Goal: Task Accomplishment & Management: Use online tool/utility

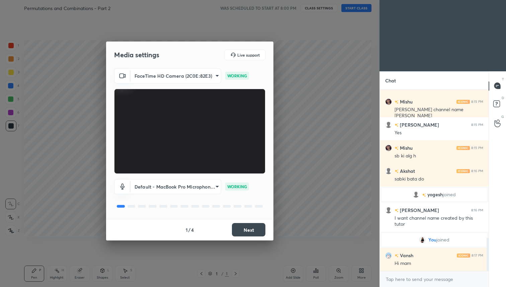
scroll to position [836, 0]
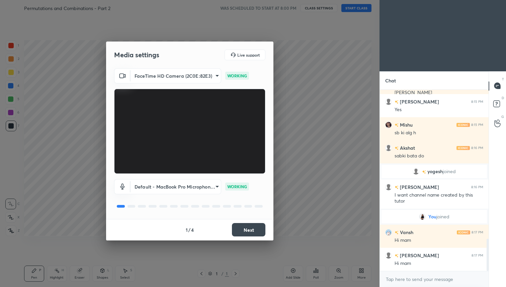
click at [185, 188] on body "1 2 3 4 5 6 7 C X Z C X Z E E Erase all H H Permutations and Combinations - Par…" at bounding box center [253, 143] width 506 height 287
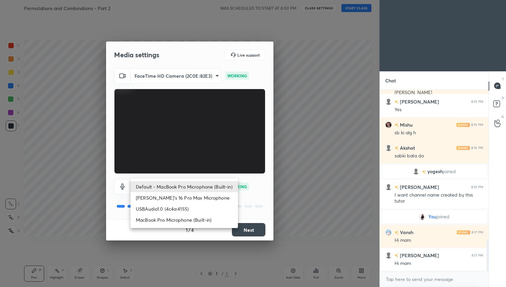
scroll to position [859, 0]
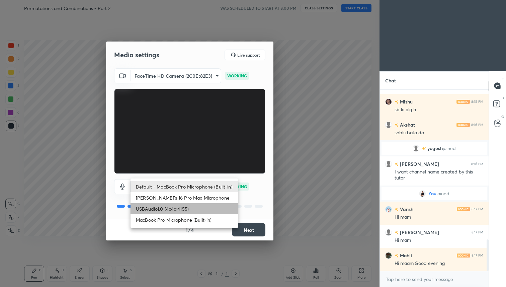
click at [183, 209] on li "USBAudio1.0 (4c4a:4155)" at bounding box center [183, 208] width 107 height 11
type input "a8b946942e10df1145d1f0e6134876a46b2afd8dfe9b376e74955f8c38f53369"
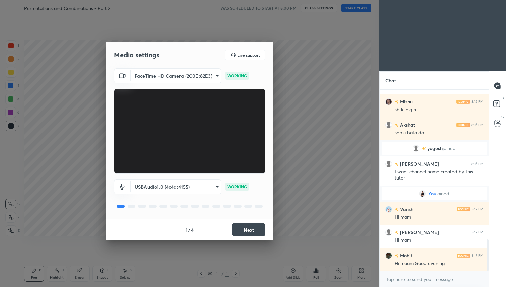
click at [248, 227] on button "Next" at bounding box center [248, 229] width 33 height 13
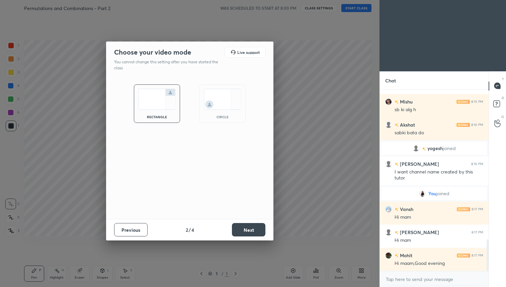
click at [248, 227] on button "Next" at bounding box center [248, 229] width 33 height 13
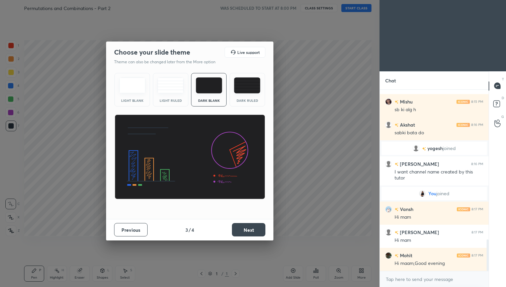
click at [248, 227] on button "Next" at bounding box center [248, 229] width 33 height 13
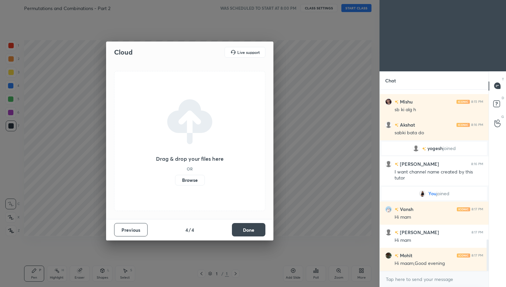
scroll to position [882, 0]
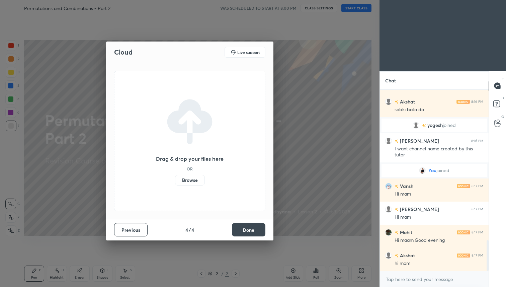
click at [246, 232] on button "Done" at bounding box center [248, 229] width 33 height 13
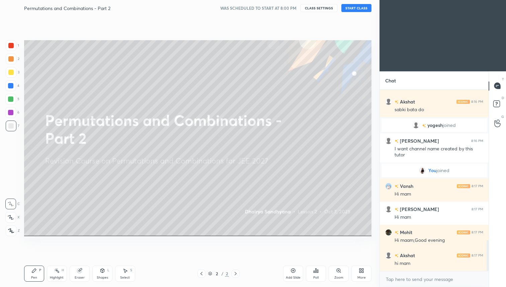
click at [354, 6] on button "START CLASS" at bounding box center [356, 8] width 30 height 8
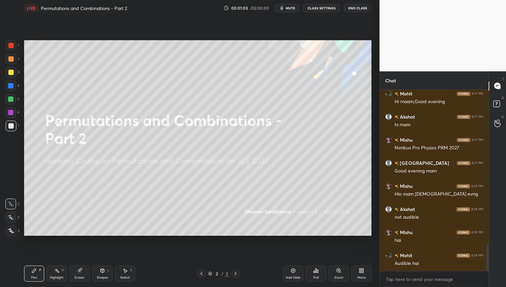
scroll to position [1044, 0]
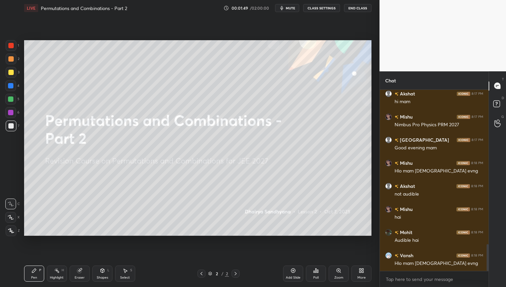
click at [364, 276] on div "More" at bounding box center [361, 277] width 8 height 3
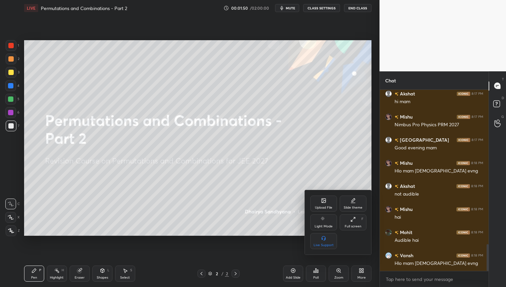
click at [326, 203] on div "Upload File" at bounding box center [323, 203] width 27 height 16
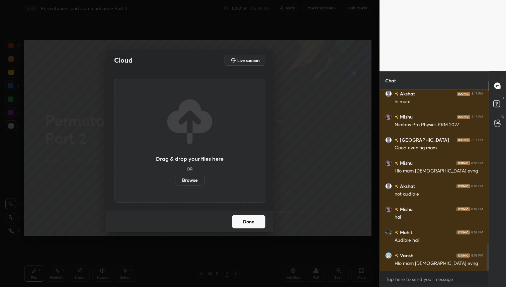
click at [194, 183] on label "Browse" at bounding box center [190, 180] width 30 height 11
click at [175, 183] on input "Browse" at bounding box center [175, 180] width 0 height 11
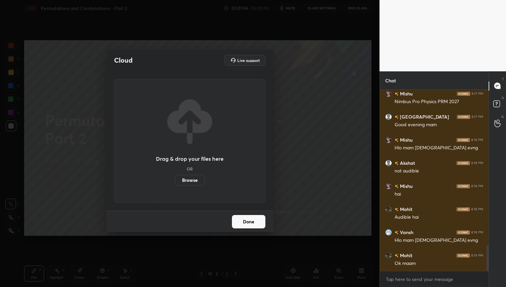
scroll to position [1090, 0]
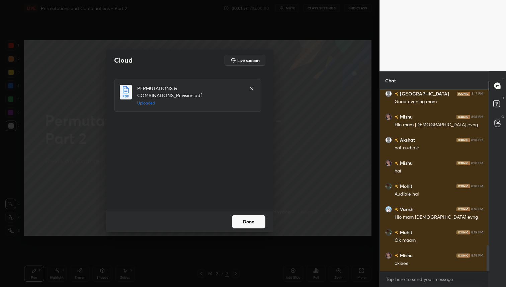
drag, startPoint x: 247, startPoint y: 221, endPoint x: 248, endPoint y: 227, distance: 6.1
click at [246, 222] on button "Done" at bounding box center [248, 221] width 33 height 13
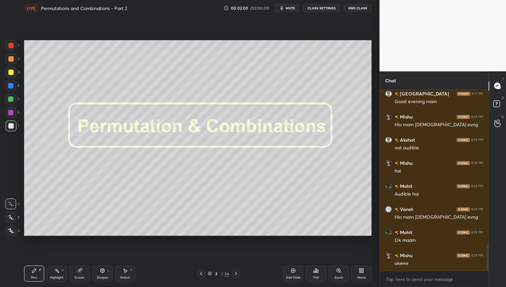
click at [225, 272] on div "56" at bounding box center [226, 273] width 5 height 6
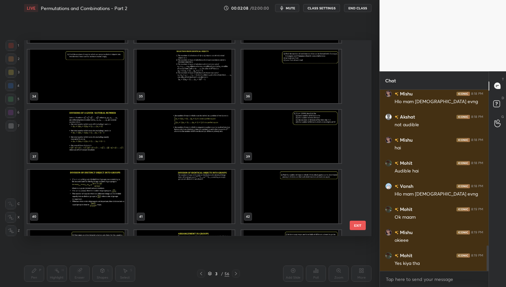
scroll to position [694, 0]
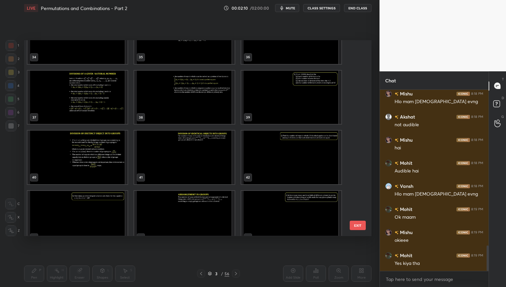
drag, startPoint x: 361, startPoint y: 162, endPoint x: 363, endPoint y: 166, distance: 4.1
click at [363, 166] on div "34 35 36 37 38 39 40 41 42 43 44 45 46 47 48 EXIT" at bounding box center [197, 137] width 347 height 195
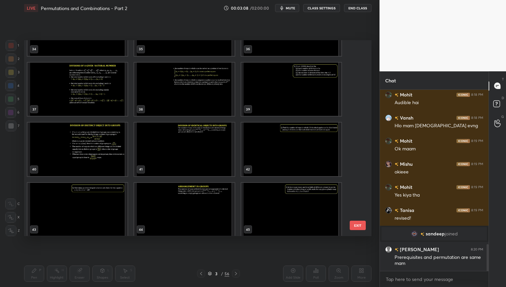
scroll to position [701, 0]
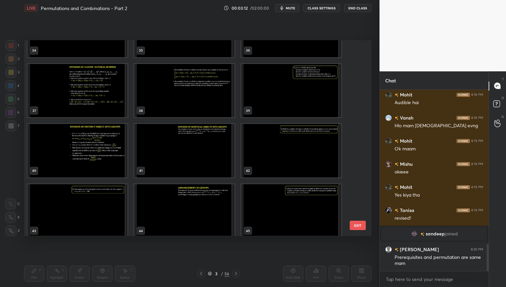
click at [360, 171] on div "31 32 33 34 35 36 37 38 39 40 41 42 43 44 45 EXIT" at bounding box center [197, 137] width 347 height 195
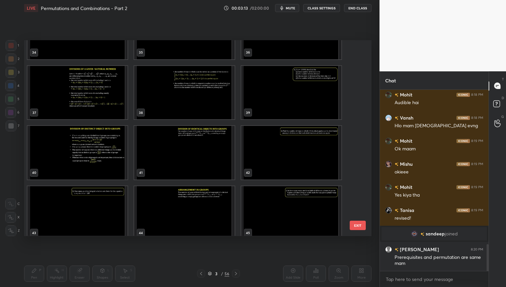
scroll to position [707, 0]
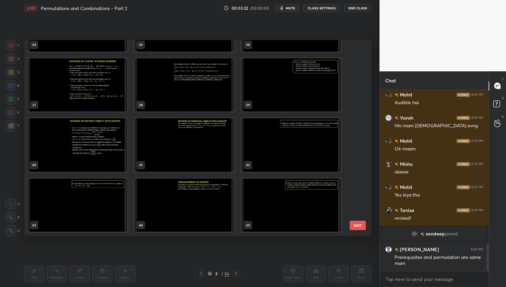
click at [359, 162] on div "34 35 36 37 38 39 40 41 42 43 44 45 46 47 48 49 50 51 EXIT" at bounding box center [197, 137] width 347 height 195
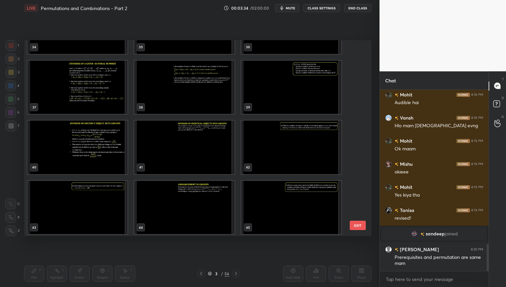
scroll to position [706, 0]
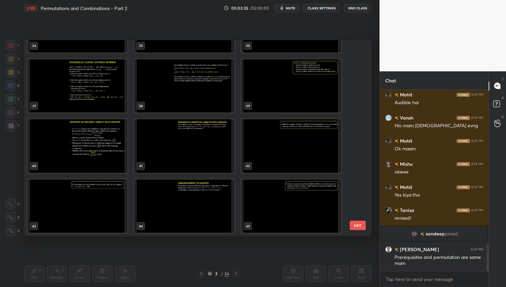
click at [99, 156] on img "grid" at bounding box center [77, 146] width 100 height 54
click at [102, 157] on img "grid" at bounding box center [77, 146] width 100 height 54
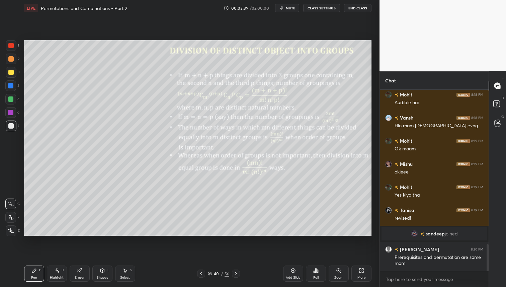
scroll to position [1063, 0]
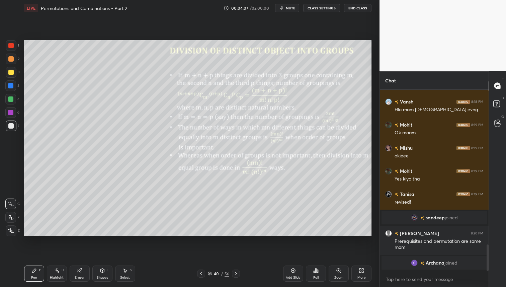
click at [15, 59] on div "2" at bounding box center [13, 59] width 14 height 11
click at [10, 61] on div at bounding box center [10, 58] width 5 height 5
click at [14, 71] on div at bounding box center [11, 72] width 11 height 11
click at [287, 7] on button "mute" at bounding box center [287, 8] width 24 height 8
click at [284, 8] on span "unmute" at bounding box center [290, 8] width 14 height 5
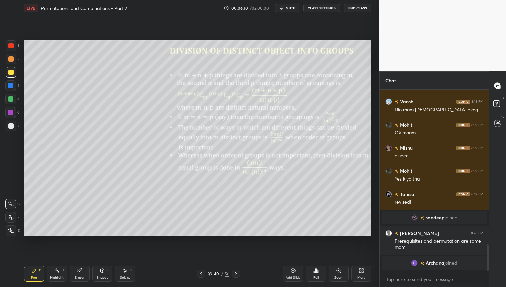
click at [12, 59] on div at bounding box center [10, 58] width 5 height 5
click at [12, 97] on div at bounding box center [10, 98] width 5 height 5
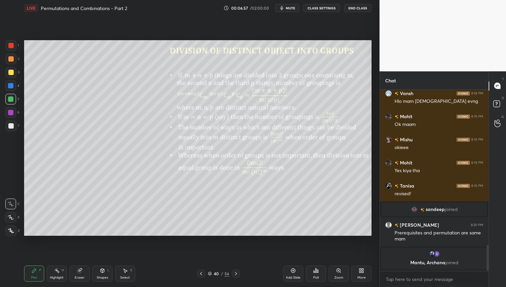
drag, startPoint x: 78, startPoint y: 275, endPoint x: 81, endPoint y: 269, distance: 7.5
click at [79, 273] on div "Eraser" at bounding box center [80, 273] width 20 height 16
click at [32, 279] on div "Pen" at bounding box center [34, 277] width 6 height 3
click at [83, 273] on div "Eraser" at bounding box center [80, 273] width 20 height 16
click at [10, 182] on icon at bounding box center [11, 182] width 6 height 6
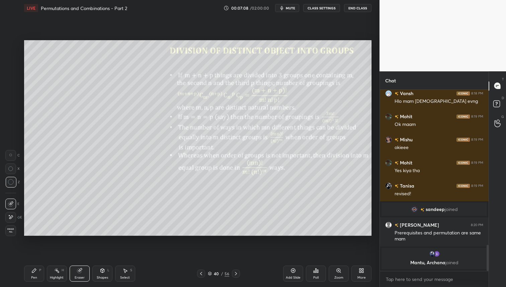
drag, startPoint x: 34, startPoint y: 281, endPoint x: 39, endPoint y: 276, distance: 6.9
click at [34, 281] on div "Pen P" at bounding box center [34, 273] width 20 height 16
click at [9, 73] on div at bounding box center [10, 72] width 5 height 5
click at [10, 102] on div at bounding box center [10, 99] width 11 height 11
drag, startPoint x: 11, startPoint y: 72, endPoint x: 18, endPoint y: 72, distance: 6.7
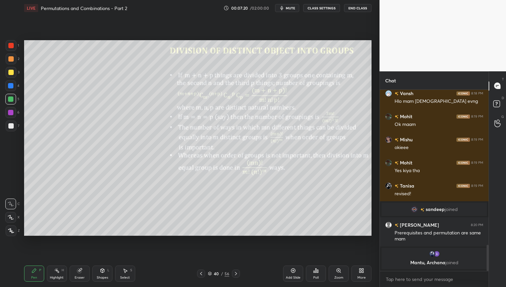
click at [12, 72] on div at bounding box center [10, 72] width 5 height 5
click at [11, 60] on div at bounding box center [10, 58] width 5 height 5
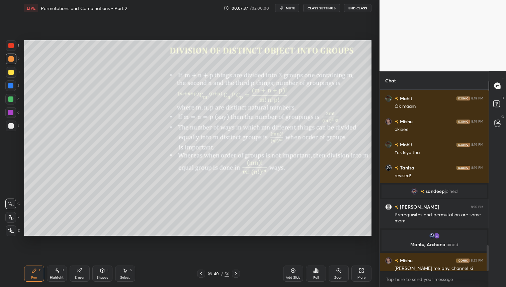
scroll to position [1089, 0]
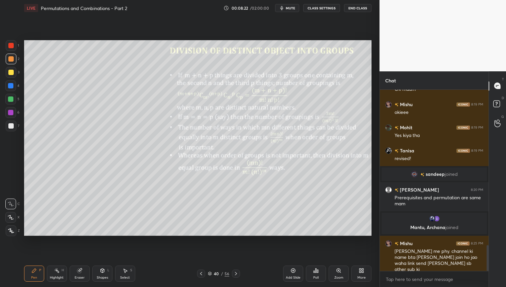
drag, startPoint x: 81, startPoint y: 277, endPoint x: 99, endPoint y: 270, distance: 19.1
click at [81, 277] on div "Eraser" at bounding box center [80, 277] width 10 height 3
drag, startPoint x: 37, startPoint y: 273, endPoint x: 51, endPoint y: 260, distance: 19.2
click at [37, 273] on div "Pen P" at bounding box center [34, 273] width 20 height 16
drag, startPoint x: 11, startPoint y: 50, endPoint x: 21, endPoint y: 64, distance: 17.4
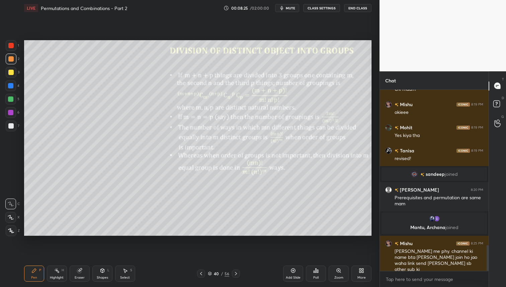
click at [12, 50] on div at bounding box center [11, 45] width 11 height 11
click at [13, 86] on div at bounding box center [10, 85] width 5 height 5
click at [299, 273] on div "Add Slide" at bounding box center [293, 273] width 20 height 16
click at [15, 73] on div at bounding box center [11, 72] width 11 height 11
click at [10, 62] on div at bounding box center [11, 59] width 11 height 11
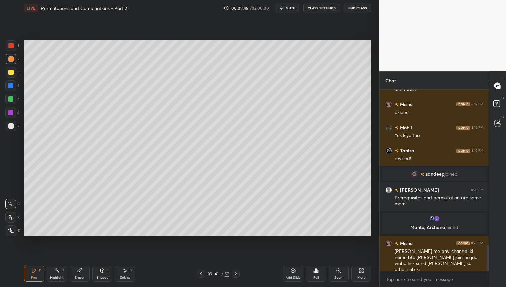
click at [201, 273] on icon at bounding box center [200, 273] width 5 height 5
click at [236, 272] on icon at bounding box center [235, 273] width 5 height 5
drag, startPoint x: 237, startPoint y: 273, endPoint x: 242, endPoint y: 272, distance: 5.4
click at [237, 272] on icon at bounding box center [235, 273] width 5 height 5
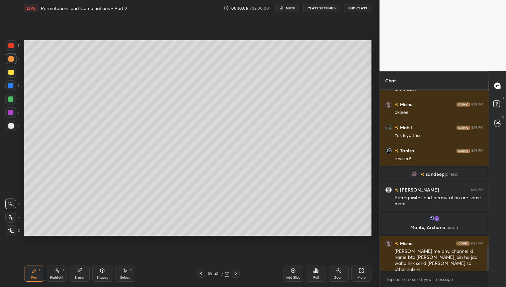
click at [12, 102] on div at bounding box center [10, 99] width 11 height 11
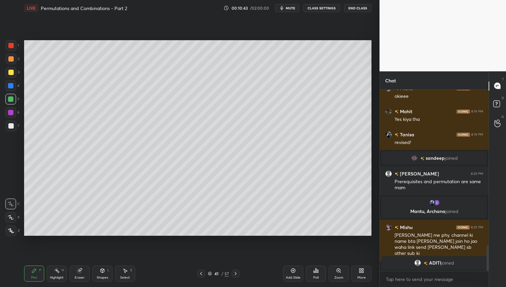
click at [13, 73] on div at bounding box center [10, 72] width 5 height 5
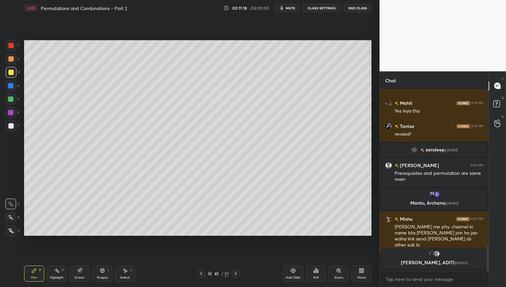
drag, startPoint x: 236, startPoint y: 274, endPoint x: 238, endPoint y: 279, distance: 5.3
click at [236, 273] on icon at bounding box center [235, 273] width 5 height 5
click at [12, 59] on div at bounding box center [10, 58] width 5 height 5
click at [17, 72] on div "3" at bounding box center [13, 72] width 14 height 11
drag, startPoint x: 11, startPoint y: 51, endPoint x: 21, endPoint y: 52, distance: 10.1
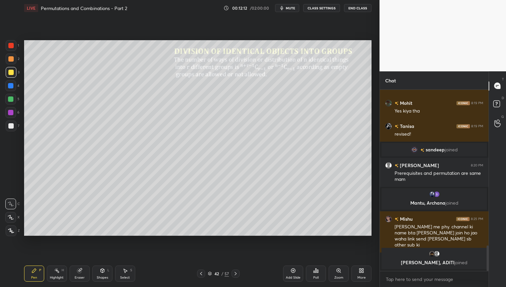
click at [11, 51] on div "1" at bounding box center [12, 46] width 13 height 13
click at [13, 74] on div at bounding box center [11, 72] width 11 height 11
click at [11, 44] on div at bounding box center [10, 45] width 5 height 5
click at [12, 59] on div at bounding box center [10, 58] width 5 height 5
drag, startPoint x: 128, startPoint y: 276, endPoint x: 134, endPoint y: 275, distance: 6.8
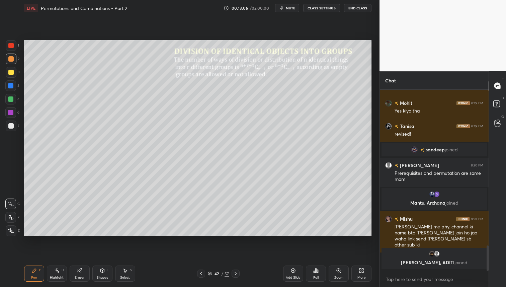
click at [128, 276] on div "Select" at bounding box center [125, 277] width 10 height 3
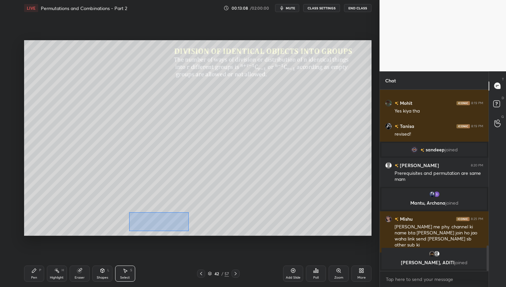
drag, startPoint x: 129, startPoint y: 215, endPoint x: 189, endPoint y: 234, distance: 62.2
click at [188, 231] on div "0 ° Undo Copy Duplicate Duplicate to new slide Delete" at bounding box center [197, 137] width 347 height 195
drag, startPoint x: 152, startPoint y: 217, endPoint x: 146, endPoint y: 215, distance: 6.6
click at [147, 213] on div "0 ° Undo Copy Duplicate Duplicate to new slide Delete" at bounding box center [197, 137] width 347 height 195
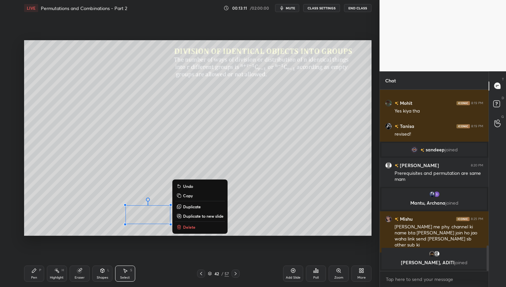
click at [32, 276] on div "Pen" at bounding box center [34, 277] width 6 height 3
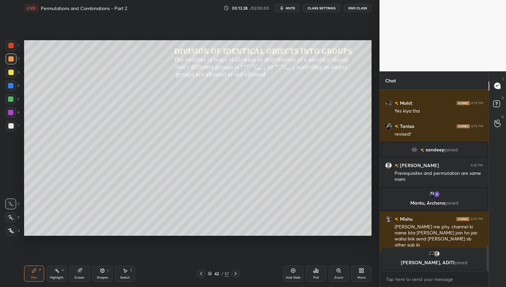
click at [12, 43] on div at bounding box center [10, 45] width 5 height 5
drag, startPoint x: 294, startPoint y: 275, endPoint x: 297, endPoint y: 277, distance: 4.1
click at [294, 276] on div "Add Slide" at bounding box center [293, 277] width 15 height 3
drag, startPoint x: 12, startPoint y: 58, endPoint x: 12, endPoint y: 76, distance: 18.1
click at [12, 59] on div at bounding box center [10, 58] width 5 height 5
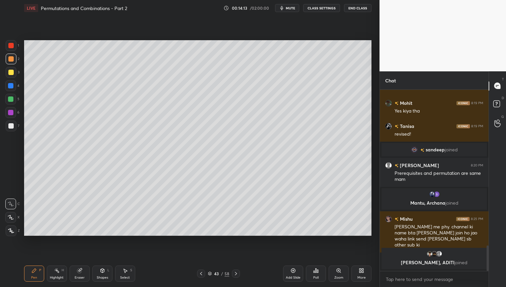
click at [12, 70] on div at bounding box center [11, 72] width 11 height 11
click at [14, 100] on div at bounding box center [10, 99] width 11 height 11
click at [198, 273] on div "43 / 58" at bounding box center [218, 273] width 129 height 8
click at [202, 272] on icon at bounding box center [200, 273] width 5 height 5
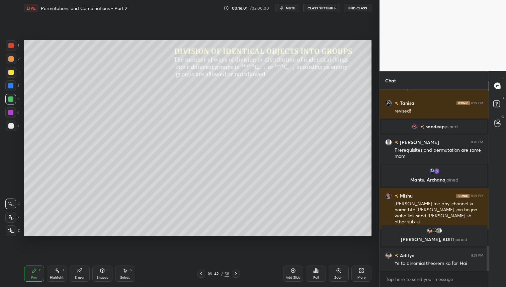
click at [236, 273] on icon at bounding box center [235, 273] width 5 height 5
click at [237, 271] on icon at bounding box center [235, 273] width 5 height 5
click at [9, 71] on div at bounding box center [10, 72] width 5 height 5
drag, startPoint x: 14, startPoint y: 60, endPoint x: 23, endPoint y: 62, distance: 9.3
click at [15, 61] on div at bounding box center [11, 59] width 11 height 11
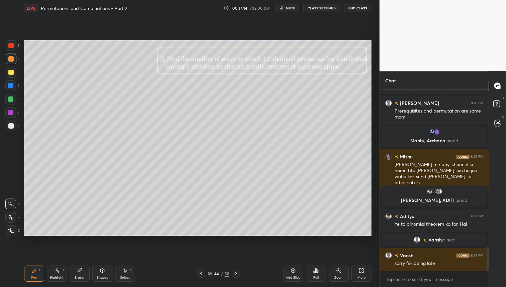
scroll to position [1187, 0]
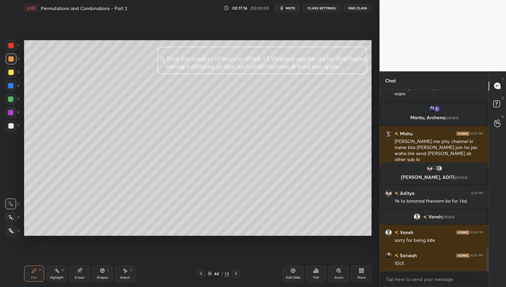
click at [236, 273] on icon at bounding box center [236, 273] width 2 height 3
click at [12, 73] on div at bounding box center [10, 72] width 5 height 5
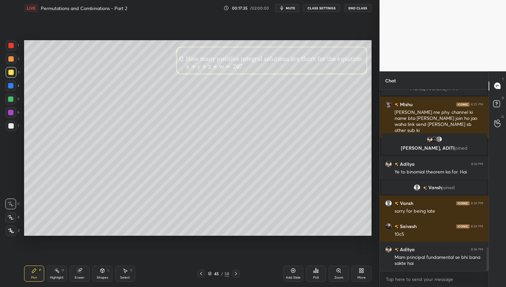
click at [11, 59] on div at bounding box center [10, 58] width 5 height 5
drag, startPoint x: 77, startPoint y: 268, endPoint x: 86, endPoint y: 253, distance: 17.2
click at [78, 268] on icon at bounding box center [79, 270] width 5 height 5
click at [37, 273] on div "Pen P" at bounding box center [34, 273] width 20 height 16
drag, startPoint x: 12, startPoint y: 74, endPoint x: 14, endPoint y: 79, distance: 5.5
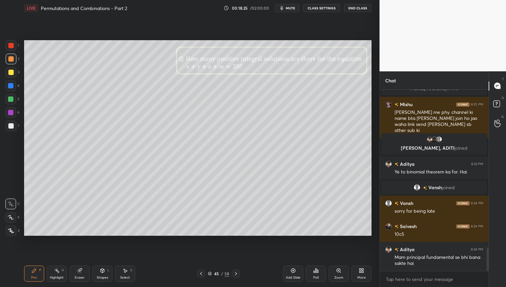
click at [12, 74] on div at bounding box center [10, 72] width 5 height 5
click at [12, 104] on div "5" at bounding box center [12, 100] width 14 height 13
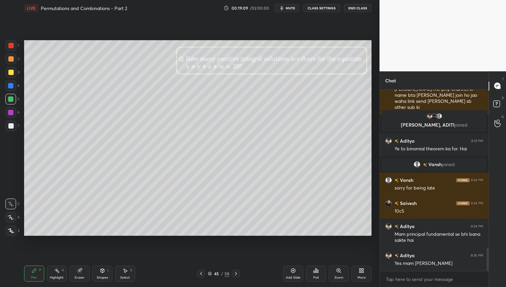
click at [234, 273] on icon at bounding box center [235, 273] width 5 height 5
click at [11, 73] on div at bounding box center [10, 72] width 5 height 5
click at [15, 60] on div at bounding box center [11, 59] width 11 height 11
drag, startPoint x: 11, startPoint y: 74, endPoint x: 11, endPoint y: 77, distance: 3.4
click at [11, 74] on div at bounding box center [10, 72] width 5 height 5
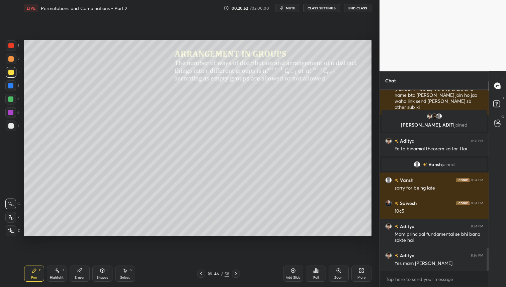
drag, startPoint x: 10, startPoint y: 98, endPoint x: 5, endPoint y: 128, distance: 30.5
click at [10, 98] on div at bounding box center [10, 98] width 5 height 5
click at [12, 59] on div at bounding box center [10, 58] width 5 height 5
drag, startPoint x: 11, startPoint y: 101, endPoint x: 22, endPoint y: 97, distance: 11.3
click at [12, 101] on div at bounding box center [10, 98] width 5 height 5
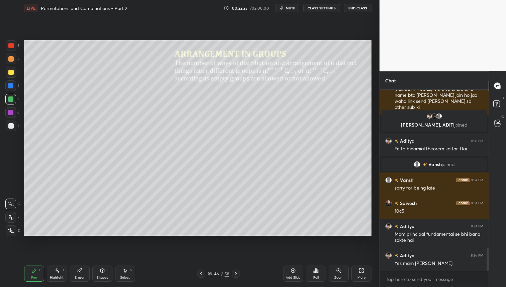
drag, startPoint x: 237, startPoint y: 272, endPoint x: 238, endPoint y: 275, distance: 3.7
click at [237, 272] on icon at bounding box center [235, 273] width 5 height 5
click at [10, 77] on div "3" at bounding box center [13, 73] width 14 height 13
drag, startPoint x: 13, startPoint y: 61, endPoint x: 7, endPoint y: 76, distance: 15.3
click at [12, 62] on div at bounding box center [10, 58] width 5 height 5
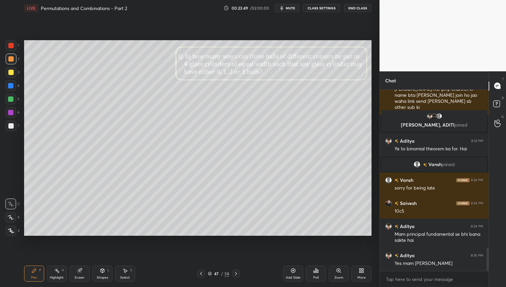
click at [9, 98] on div at bounding box center [10, 98] width 5 height 5
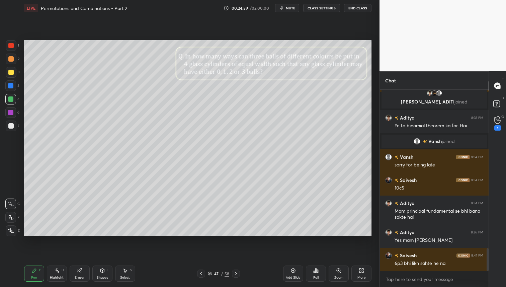
drag, startPoint x: 12, startPoint y: 46, endPoint x: 18, endPoint y: 48, distance: 6.8
click at [12, 46] on div at bounding box center [11, 45] width 11 height 11
click at [296, 276] on div "Add Slide" at bounding box center [293, 277] width 15 height 3
click at [11, 70] on div at bounding box center [10, 72] width 5 height 5
drag, startPoint x: 11, startPoint y: 58, endPoint x: 23, endPoint y: 69, distance: 16.8
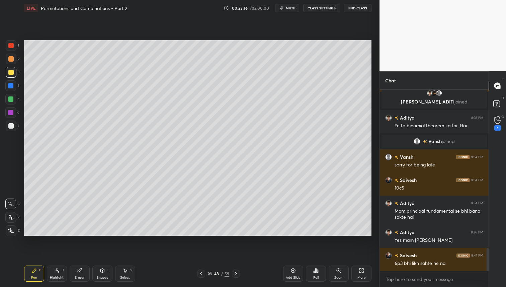
click at [12, 58] on div at bounding box center [10, 58] width 5 height 5
click at [13, 73] on div at bounding box center [10, 72] width 5 height 5
click at [11, 60] on div at bounding box center [10, 58] width 5 height 5
click at [84, 269] on div "Eraser" at bounding box center [80, 273] width 20 height 16
click at [36, 269] on icon at bounding box center [34, 270] width 4 height 4
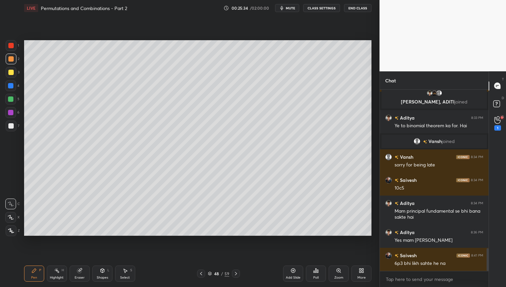
click at [10, 95] on div at bounding box center [10, 99] width 11 height 11
drag, startPoint x: 236, startPoint y: 272, endPoint x: 237, endPoint y: 276, distance: 3.8
click at [237, 274] on icon at bounding box center [235, 273] width 5 height 5
drag, startPoint x: 10, startPoint y: 66, endPoint x: 12, endPoint y: 62, distance: 4.6
click at [10, 66] on div "2" at bounding box center [13, 60] width 14 height 13
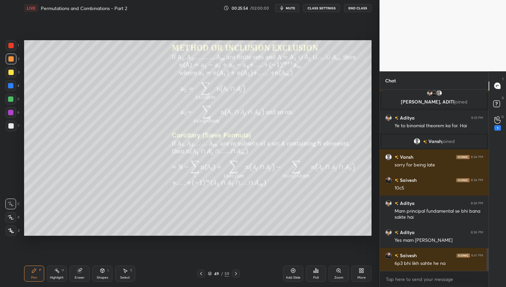
click at [10, 73] on div at bounding box center [10, 72] width 5 height 5
click at [12, 61] on div at bounding box center [11, 59] width 11 height 11
drag, startPoint x: 235, startPoint y: 272, endPoint x: 239, endPoint y: 276, distance: 6.0
click at [236, 272] on icon at bounding box center [235, 273] width 5 height 5
drag, startPoint x: 9, startPoint y: 75, endPoint x: 12, endPoint y: 95, distance: 20.3
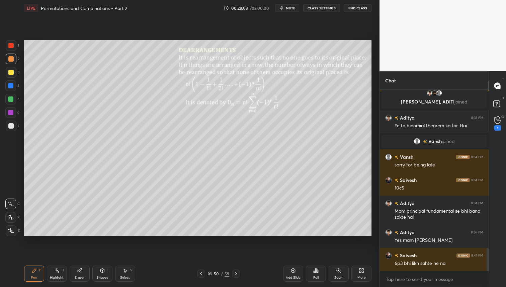
click at [9, 75] on div at bounding box center [11, 72] width 11 height 11
click at [14, 101] on div at bounding box center [10, 99] width 11 height 11
click at [12, 61] on div at bounding box center [10, 58] width 5 height 5
click at [12, 72] on div at bounding box center [10, 72] width 5 height 5
click at [14, 124] on div at bounding box center [11, 125] width 11 height 11
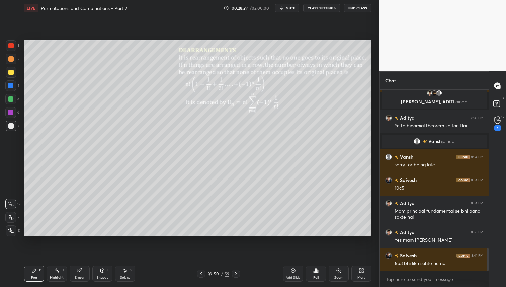
drag, startPoint x: 12, startPoint y: 70, endPoint x: 13, endPoint y: 73, distance: 3.6
click at [13, 70] on div at bounding box center [11, 72] width 11 height 11
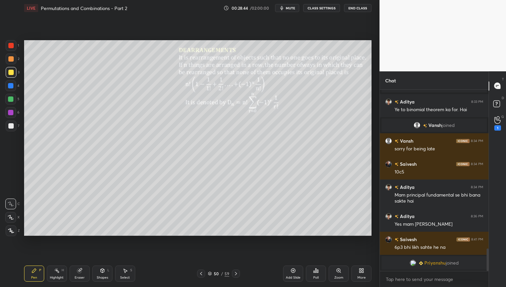
drag, startPoint x: 17, startPoint y: 44, endPoint x: 22, endPoint y: 44, distance: 5.4
click at [17, 44] on div "1" at bounding box center [12, 45] width 13 height 11
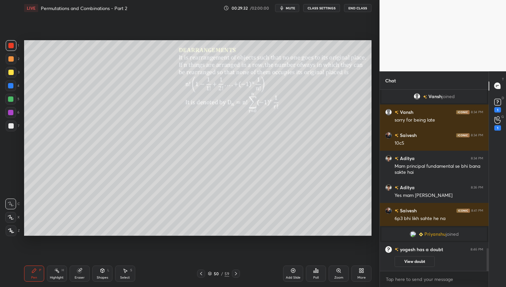
click at [235, 269] on div "Pen P Highlight H Eraser Shapes L Select S 50 / 59 Add Slide Poll Zoom More" at bounding box center [197, 273] width 347 height 27
click at [237, 271] on icon at bounding box center [235, 273] width 5 height 5
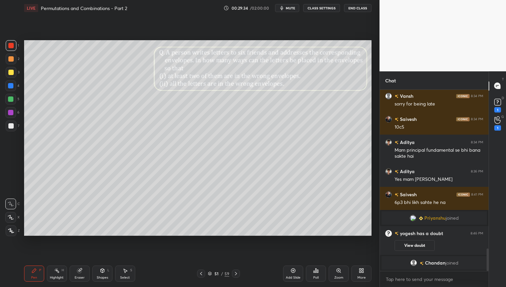
click at [8, 70] on div at bounding box center [10, 72] width 5 height 5
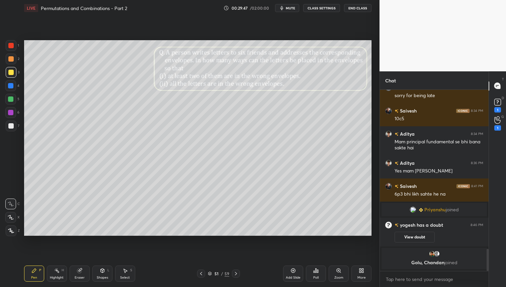
click at [415, 237] on button "View doubt" at bounding box center [414, 236] width 40 height 11
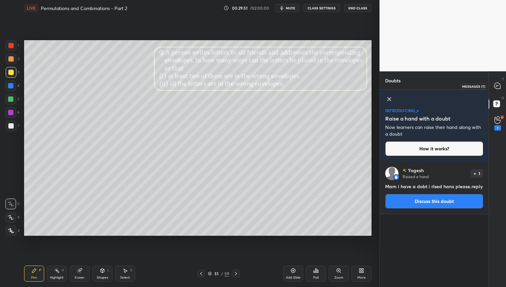
click at [499, 90] on div at bounding box center [497, 86] width 13 height 12
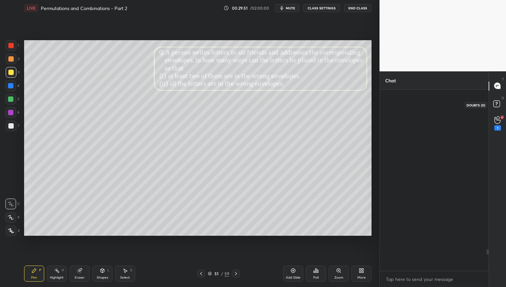
scroll to position [179, 107]
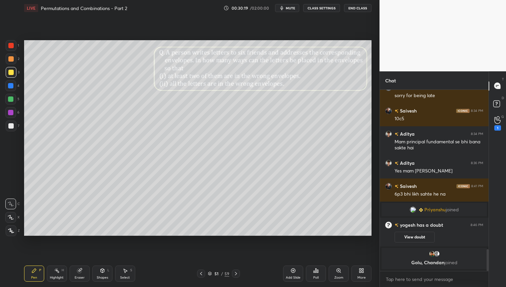
click at [9, 61] on div at bounding box center [10, 58] width 5 height 5
drag, startPoint x: 201, startPoint y: 272, endPoint x: 202, endPoint y: 275, distance: 3.5
click at [201, 272] on icon at bounding box center [200, 273] width 5 height 5
drag, startPoint x: 235, startPoint y: 268, endPoint x: 242, endPoint y: 275, distance: 9.9
click at [236, 269] on div "Pen P Highlight H Eraser Shapes L Select S 50 / 59 Add Slide Poll Zoom More" at bounding box center [197, 273] width 347 height 27
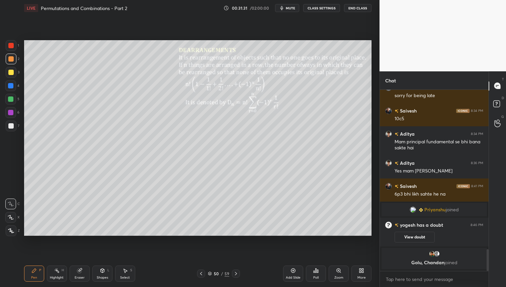
drag, startPoint x: 236, startPoint y: 273, endPoint x: 238, endPoint y: 280, distance: 7.2
click at [236, 273] on icon at bounding box center [235, 273] width 5 height 5
click at [11, 72] on div at bounding box center [10, 72] width 5 height 5
drag, startPoint x: 12, startPoint y: 95, endPoint x: 13, endPoint y: 105, distance: 9.5
click at [12, 95] on div at bounding box center [10, 99] width 11 height 11
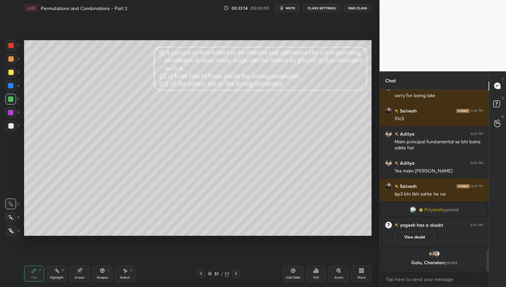
click at [14, 70] on div at bounding box center [11, 72] width 11 height 11
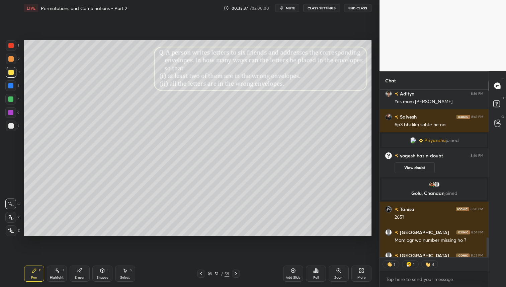
scroll to position [1393, 0]
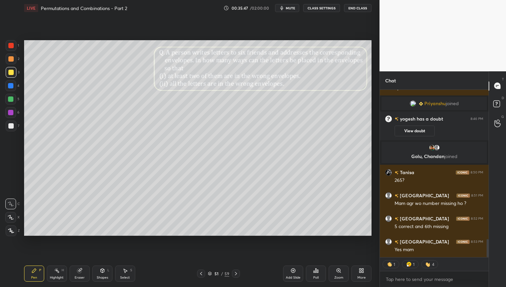
type textarea "x"
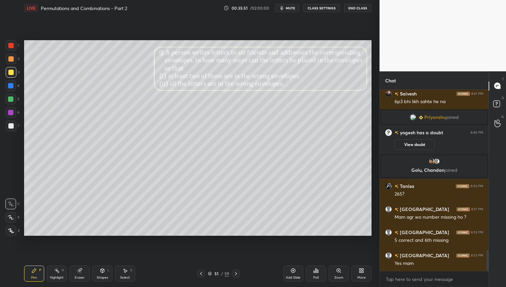
scroll to position [1395, 0]
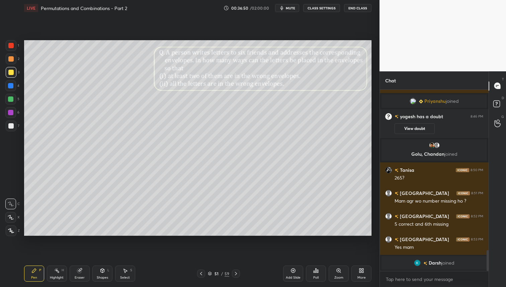
click at [237, 273] on icon at bounding box center [235, 273] width 5 height 5
drag, startPoint x: 10, startPoint y: 59, endPoint x: 12, endPoint y: 70, distance: 11.5
click at [10, 59] on div at bounding box center [10, 58] width 5 height 5
drag, startPoint x: 299, startPoint y: 273, endPoint x: 306, endPoint y: 278, distance: 8.6
click at [299, 274] on div "Add Slide" at bounding box center [293, 273] width 20 height 16
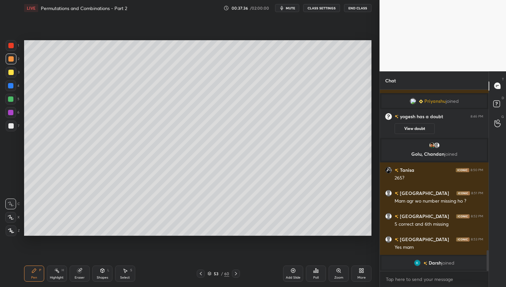
click at [11, 72] on div at bounding box center [10, 72] width 5 height 5
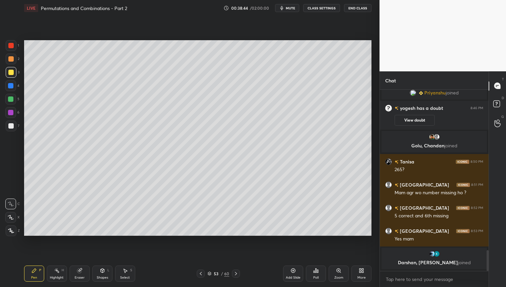
click at [294, 271] on icon at bounding box center [292, 270] width 5 height 5
drag, startPoint x: 12, startPoint y: 45, endPoint x: 16, endPoint y: 46, distance: 4.6
click at [13, 44] on div at bounding box center [10, 45] width 5 height 5
drag, startPoint x: 200, startPoint y: 272, endPoint x: 202, endPoint y: 279, distance: 7.0
click at [200, 272] on icon at bounding box center [201, 273] width 5 height 5
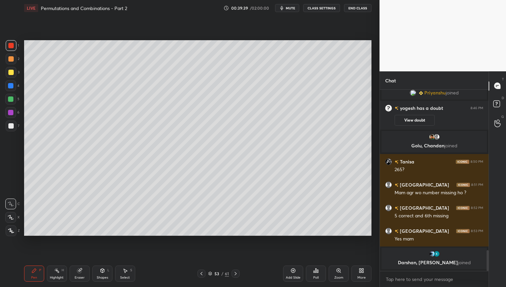
drag, startPoint x: 200, startPoint y: 275, endPoint x: 203, endPoint y: 281, distance: 7.2
click at [200, 275] on icon at bounding box center [201, 273] width 5 height 5
click at [200, 274] on icon at bounding box center [201, 273] width 5 height 5
click at [200, 273] on icon at bounding box center [201, 273] width 2 height 3
click at [200, 274] on icon at bounding box center [201, 273] width 5 height 5
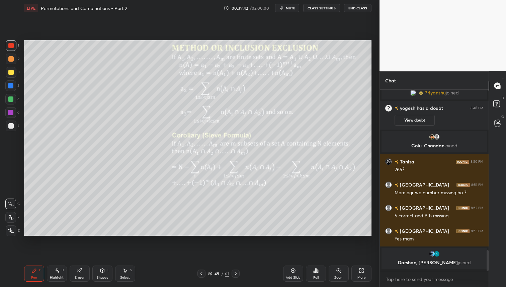
click at [201, 273] on icon at bounding box center [201, 273] width 5 height 5
click at [200, 274] on icon at bounding box center [201, 273] width 5 height 5
click at [202, 271] on icon at bounding box center [201, 273] width 5 height 5
click at [199, 272] on icon at bounding box center [201, 273] width 5 height 5
click at [199, 273] on div at bounding box center [201, 273] width 8 height 8
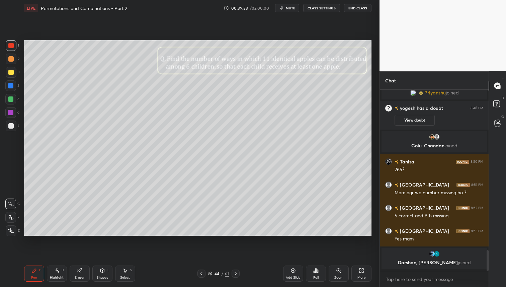
click at [202, 272] on icon at bounding box center [201, 273] width 5 height 5
click at [202, 274] on icon at bounding box center [201, 273] width 5 height 5
drag, startPoint x: 237, startPoint y: 272, endPoint x: 239, endPoint y: 268, distance: 3.9
click at [237, 272] on icon at bounding box center [235, 273] width 5 height 5
click at [236, 275] on icon at bounding box center [235, 273] width 5 height 5
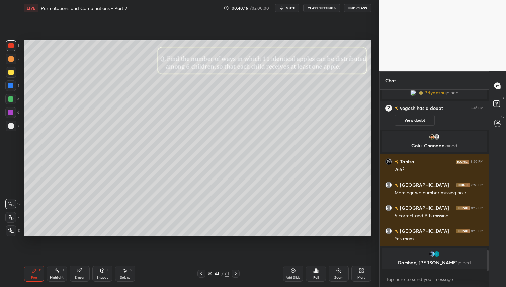
click at [237, 273] on icon at bounding box center [235, 273] width 5 height 5
click at [236, 273] on icon at bounding box center [236, 273] width 2 height 3
click at [236, 271] on icon at bounding box center [235, 273] width 5 height 5
click at [236, 273] on icon at bounding box center [236, 273] width 2 height 3
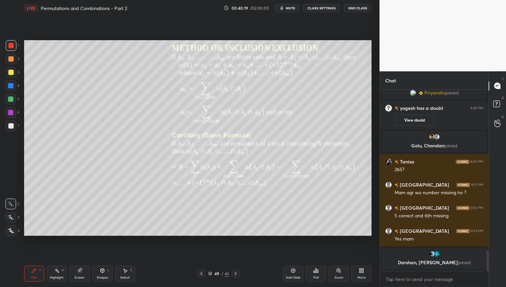
click at [236, 274] on icon at bounding box center [235, 273] width 5 height 5
click at [236, 272] on icon at bounding box center [235, 273] width 5 height 5
click at [236, 274] on icon at bounding box center [235, 273] width 5 height 5
click at [233, 271] on icon at bounding box center [235, 273] width 5 height 5
click at [198, 277] on div at bounding box center [201, 273] width 8 height 8
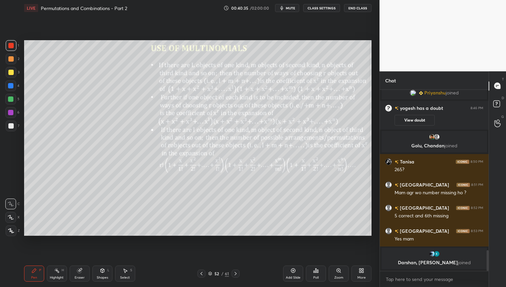
click at [235, 272] on icon at bounding box center [235, 273] width 5 height 5
click at [236, 275] on icon at bounding box center [235, 273] width 5 height 5
click at [237, 277] on div at bounding box center [235, 273] width 8 height 8
drag, startPoint x: 10, startPoint y: 72, endPoint x: 18, endPoint y: 88, distance: 18.7
click at [10, 72] on div at bounding box center [10, 72] width 5 height 5
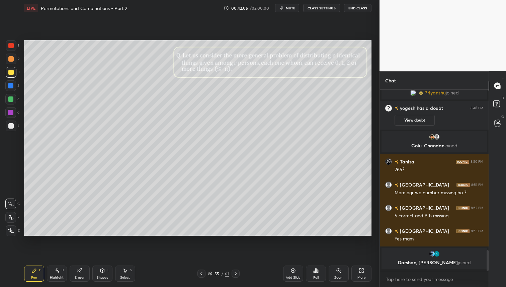
click at [11, 63] on div at bounding box center [11, 59] width 11 height 11
click at [12, 97] on div at bounding box center [10, 98] width 5 height 5
click at [236, 273] on icon at bounding box center [236, 273] width 2 height 3
click at [12, 71] on div at bounding box center [10, 72] width 5 height 5
drag, startPoint x: 235, startPoint y: 273, endPoint x: 242, endPoint y: 284, distance: 13.2
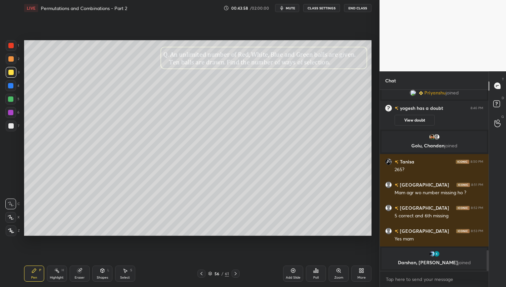
click at [236, 272] on icon at bounding box center [235, 273] width 5 height 5
click at [234, 271] on icon at bounding box center [235, 273] width 5 height 5
drag, startPoint x: 238, startPoint y: 273, endPoint x: 238, endPoint y: 279, distance: 6.0
click at [238, 273] on div at bounding box center [235, 273] width 8 height 8
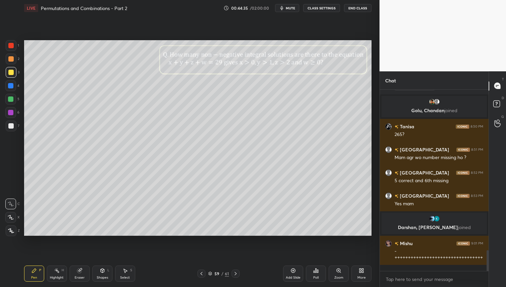
scroll to position [1416, 0]
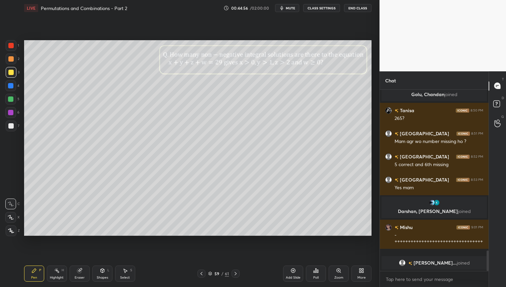
drag, startPoint x: 17, startPoint y: 57, endPoint x: 21, endPoint y: 59, distance: 4.5
click at [17, 57] on div "2" at bounding box center [13, 59] width 14 height 11
drag, startPoint x: 236, startPoint y: 273, endPoint x: 253, endPoint y: 255, distance: 25.1
click at [254, 256] on div "LIVE Permutations and Combinations - Part 2 00:45:58 / 02:00:00 mute CLASS SETT…" at bounding box center [197, 143] width 353 height 287
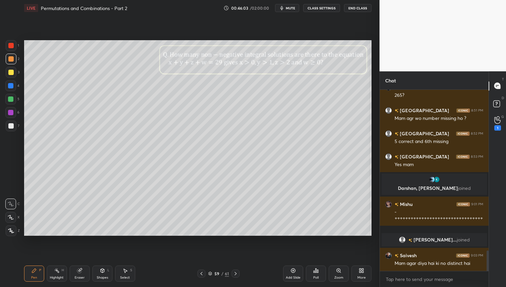
drag, startPoint x: 235, startPoint y: 273, endPoint x: 234, endPoint y: 283, distance: 9.7
click at [235, 273] on icon at bounding box center [235, 273] width 5 height 5
drag, startPoint x: 11, startPoint y: 95, endPoint x: 16, endPoint y: 104, distance: 10.2
click at [11, 95] on div at bounding box center [10, 99] width 11 height 11
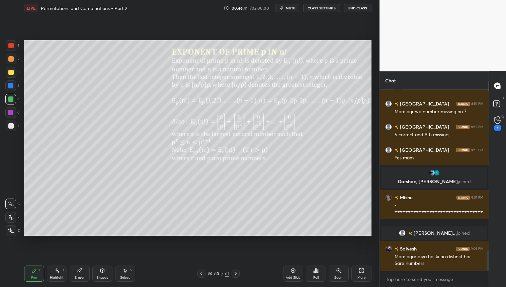
drag, startPoint x: 235, startPoint y: 269, endPoint x: 236, endPoint y: 275, distance: 5.7
click at [235, 270] on div at bounding box center [235, 273] width 8 height 8
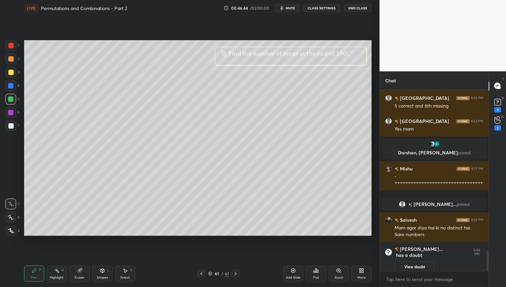
click at [10, 72] on div at bounding box center [10, 72] width 5 height 5
click at [83, 267] on div "Eraser" at bounding box center [80, 273] width 20 height 16
drag, startPoint x: 33, startPoint y: 273, endPoint x: 39, endPoint y: 264, distance: 11.2
click at [35, 271] on div "Pen P" at bounding box center [34, 273] width 20 height 16
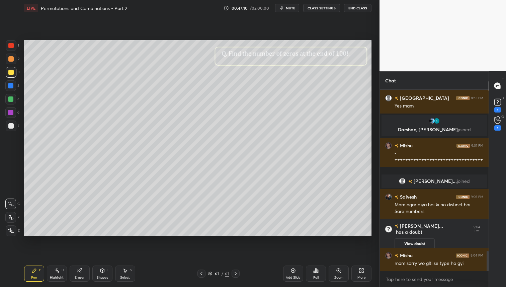
scroll to position [1476, 0]
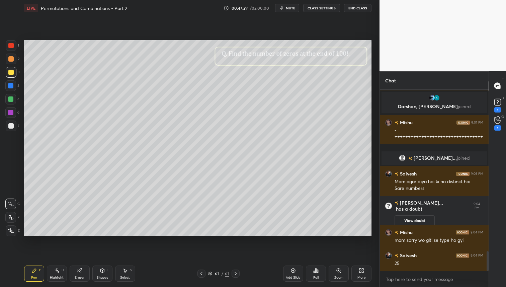
click at [11, 59] on div at bounding box center [10, 58] width 5 height 5
drag, startPoint x: 13, startPoint y: 99, endPoint x: 12, endPoint y: 103, distance: 3.8
click at [13, 99] on div at bounding box center [10, 98] width 5 height 5
click at [237, 272] on icon at bounding box center [235, 273] width 5 height 5
click at [237, 271] on icon at bounding box center [235, 273] width 5 height 5
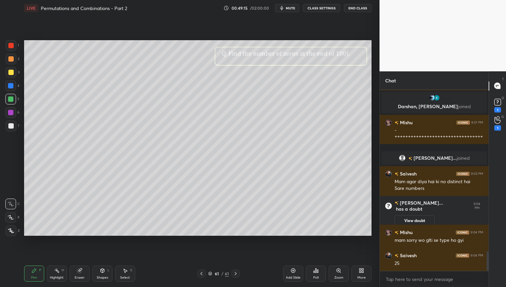
click at [237, 271] on icon at bounding box center [235, 273] width 5 height 5
drag, startPoint x: 236, startPoint y: 273, endPoint x: 246, endPoint y: 276, distance: 9.7
click at [236, 273] on icon at bounding box center [235, 273] width 5 height 5
drag, startPoint x: 292, startPoint y: 273, endPoint x: 296, endPoint y: 277, distance: 5.4
click at [292, 273] on div "Add Slide" at bounding box center [293, 273] width 20 height 16
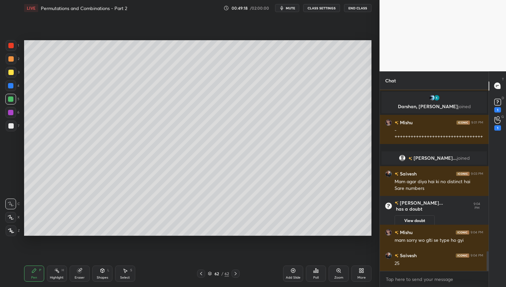
drag, startPoint x: 13, startPoint y: 59, endPoint x: 15, endPoint y: 67, distance: 8.9
click at [13, 59] on div at bounding box center [11, 59] width 11 height 11
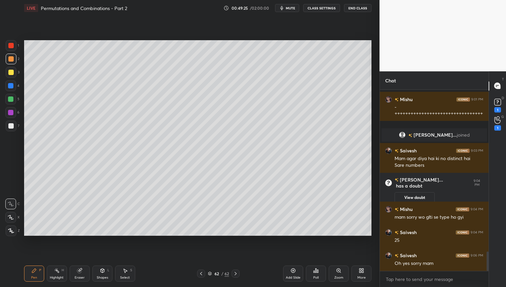
click at [202, 273] on icon at bounding box center [200, 273] width 5 height 5
click at [202, 274] on icon at bounding box center [200, 273] width 5 height 5
click at [202, 275] on icon at bounding box center [200, 273] width 5 height 5
click at [300, 272] on div "Add Slide" at bounding box center [293, 273] width 20 height 16
click at [80, 269] on icon at bounding box center [79, 270] width 5 height 5
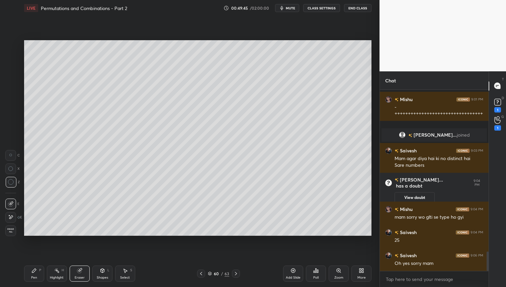
click at [23, 285] on div "LIVE Permutations and Combinations - Part 2 00:49:45 / 02:00:00 mute CLASS SETT…" at bounding box center [197, 143] width 353 height 287
click at [30, 272] on div "Pen P" at bounding box center [34, 273] width 20 height 16
click at [11, 73] on div at bounding box center [10, 72] width 5 height 5
drag, startPoint x: 12, startPoint y: 99, endPoint x: 21, endPoint y: 94, distance: 10.7
click at [11, 99] on div at bounding box center [10, 98] width 5 height 5
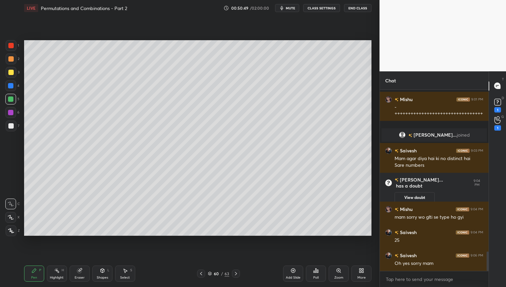
scroll to position [1515, 0]
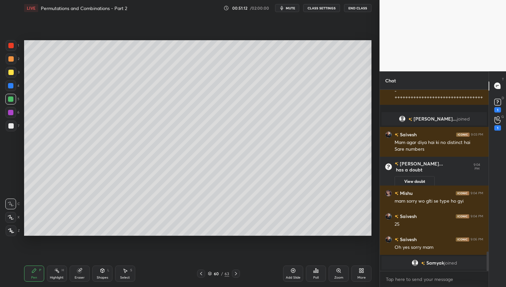
click at [11, 72] on div at bounding box center [10, 72] width 5 height 5
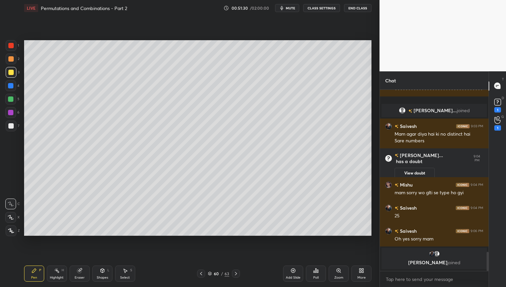
click at [298, 283] on div "Add Slide Poll Zoom More" at bounding box center [327, 273] width 88 height 37
click at [294, 272] on icon at bounding box center [292, 270] width 5 height 5
click at [7, 57] on div at bounding box center [11, 59] width 11 height 11
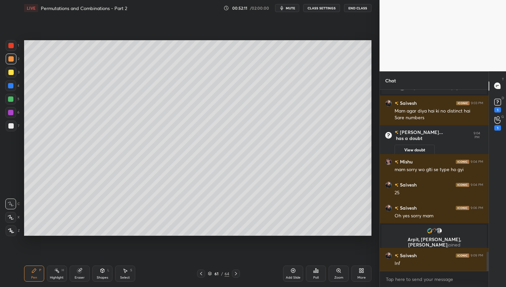
click at [9, 73] on div at bounding box center [10, 72] width 5 height 5
drag, startPoint x: 295, startPoint y: 274, endPoint x: 274, endPoint y: 240, distance: 40.9
click at [274, 239] on div "LIVE Permutations and Combinations - Part 2 00:52:41 / 02:00:00 mute CLASS SETT…" at bounding box center [197, 143] width 353 height 287
click at [235, 272] on icon at bounding box center [235, 273] width 5 height 5
click at [236, 272] on icon at bounding box center [236, 273] width 2 height 3
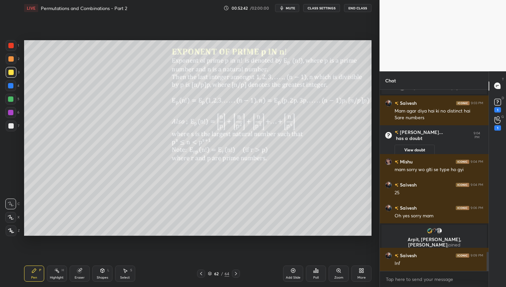
click at [236, 272] on icon at bounding box center [236, 273] width 2 height 3
click at [236, 273] on icon at bounding box center [235, 273] width 5 height 5
click at [14, 125] on div at bounding box center [11, 125] width 11 height 11
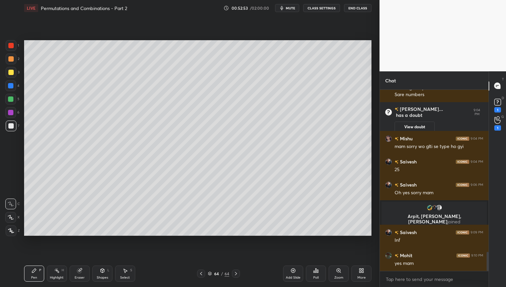
drag, startPoint x: 80, startPoint y: 270, endPoint x: 86, endPoint y: 258, distance: 13.9
click at [80, 270] on icon at bounding box center [79, 270] width 4 height 4
click at [39, 275] on div "Pen P" at bounding box center [34, 273] width 20 height 16
drag, startPoint x: 12, startPoint y: 59, endPoint x: 16, endPoint y: 66, distance: 8.0
click at [13, 60] on div at bounding box center [10, 58] width 5 height 5
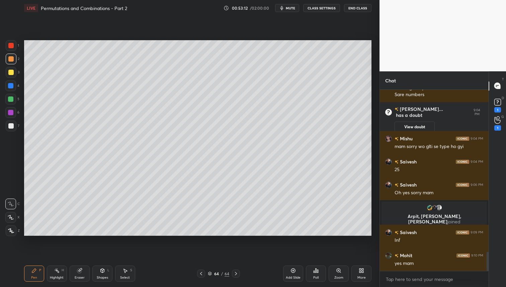
click at [10, 129] on div at bounding box center [11, 125] width 11 height 11
click at [76, 275] on div "Eraser" at bounding box center [80, 273] width 20 height 16
click at [35, 271] on icon at bounding box center [33, 270] width 5 height 5
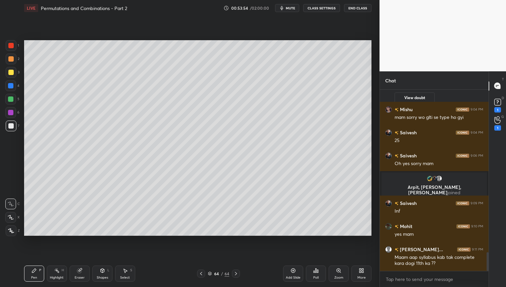
click at [14, 57] on div at bounding box center [11, 59] width 11 height 11
click at [12, 73] on div at bounding box center [10, 72] width 5 height 5
click at [9, 102] on div at bounding box center [10, 99] width 11 height 11
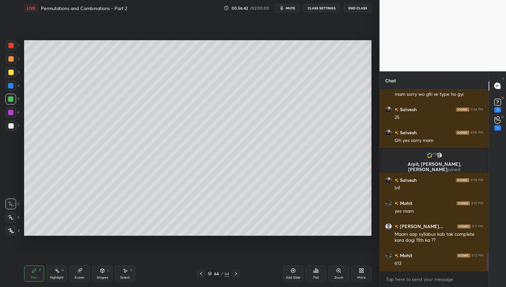
click at [294, 268] on icon at bounding box center [292, 270] width 5 height 5
click at [12, 57] on div at bounding box center [10, 58] width 5 height 5
click at [14, 74] on div at bounding box center [11, 72] width 11 height 11
click at [262, 74] on div "Setting up your live class Poll for secs No correct answer Start poll" at bounding box center [197, 138] width 353 height 244
click at [296, 66] on div "Setting up your live class Poll for secs No correct answer Start poll" at bounding box center [197, 138] width 353 height 244
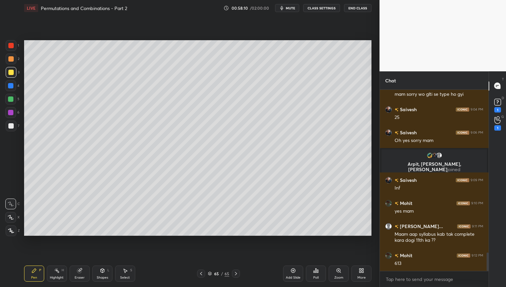
drag, startPoint x: 302, startPoint y: 39, endPoint x: 182, endPoint y: 236, distance: 230.9
click at [170, 237] on div "Setting up your live class Poll for secs No correct answer Start poll" at bounding box center [197, 138] width 353 height 244
click at [171, 236] on div "Setting up your live class Poll for secs No correct answer Start poll" at bounding box center [197, 138] width 353 height 244
click at [159, 46] on div "Setting up your live class Poll for secs No correct answer Start poll" at bounding box center [197, 138] width 353 height 244
drag, startPoint x: 8, startPoint y: 103, endPoint x: 20, endPoint y: 94, distance: 14.7
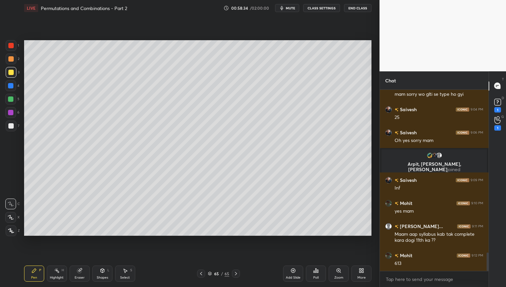
click at [8, 103] on div at bounding box center [10, 99] width 11 height 11
click at [363, 272] on icon at bounding box center [363, 272] width 2 height 2
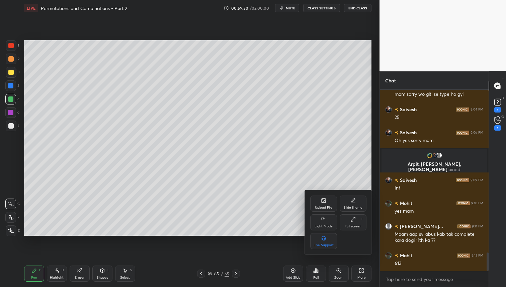
click at [323, 206] on div "Upload File" at bounding box center [323, 207] width 17 height 3
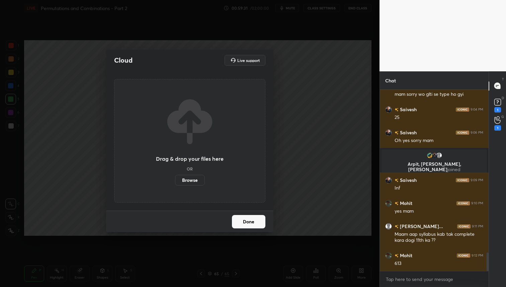
click at [198, 180] on label "Browse" at bounding box center [190, 180] width 30 height 11
click at [175, 180] on input "Browse" at bounding box center [175, 180] width 0 height 11
click at [244, 222] on button "Done" at bounding box center [248, 221] width 33 height 13
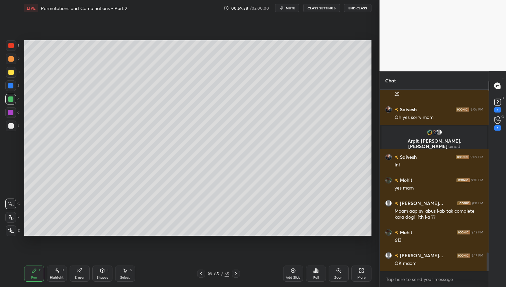
scroll to position [1601, 0]
click at [365, 273] on div "More" at bounding box center [361, 273] width 20 height 16
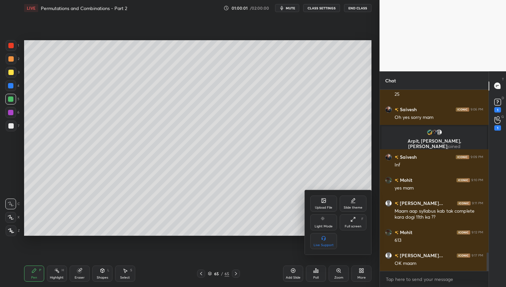
click at [328, 206] on div "Upload File" at bounding box center [323, 207] width 17 height 3
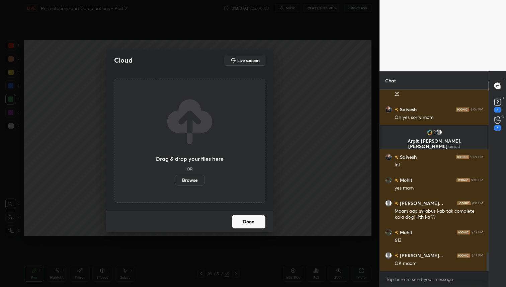
scroll to position [1624, 0]
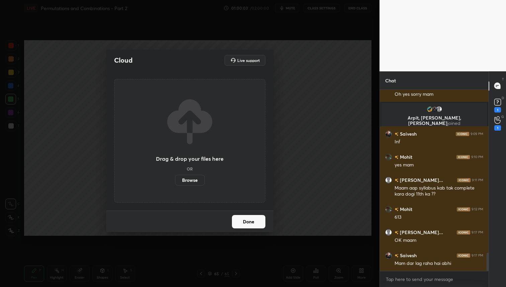
click at [188, 180] on label "Browse" at bounding box center [190, 180] width 30 height 11
click at [175, 180] on input "Browse" at bounding box center [175, 180] width 0 height 11
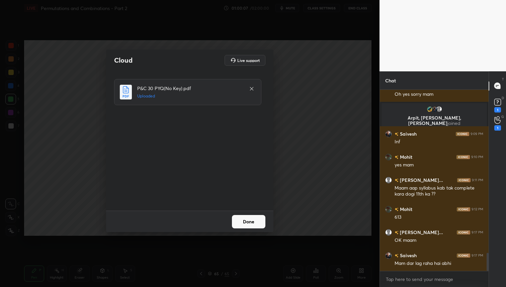
click at [257, 218] on button "Done" at bounding box center [248, 221] width 33 height 13
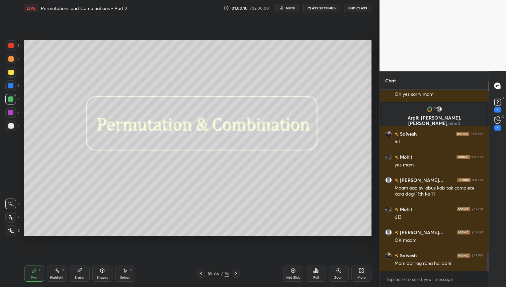
click at [236, 276] on icon at bounding box center [235, 273] width 5 height 5
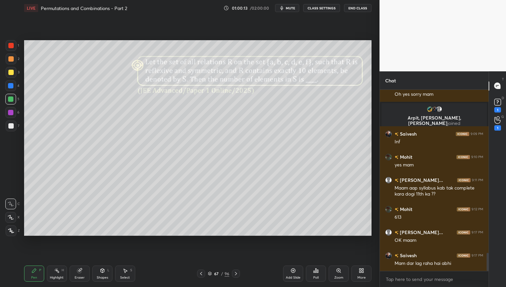
click at [236, 276] on icon at bounding box center [235, 273] width 5 height 5
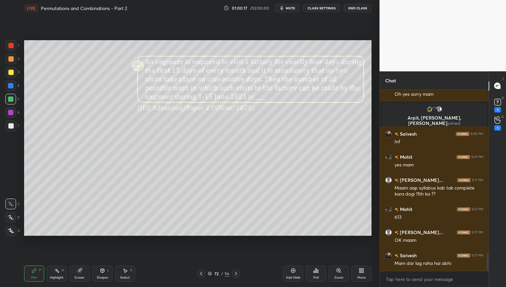
click at [236, 276] on icon at bounding box center [235, 273] width 5 height 5
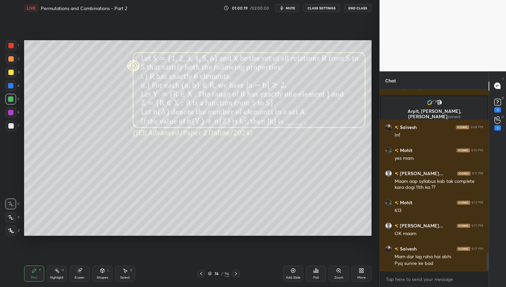
click at [227, 275] on div "96" at bounding box center [226, 273] width 5 height 6
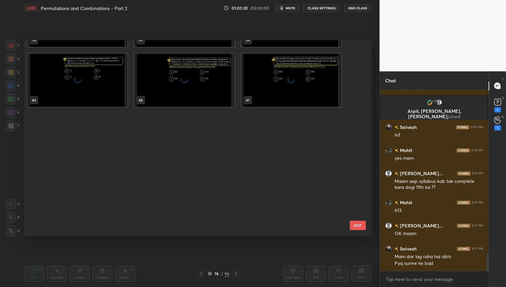
scroll to position [1727, 0]
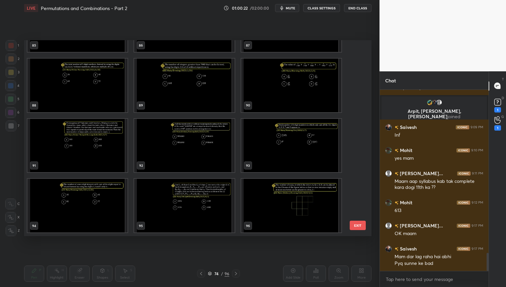
click at [286, 204] on img "grid" at bounding box center [291, 206] width 100 height 54
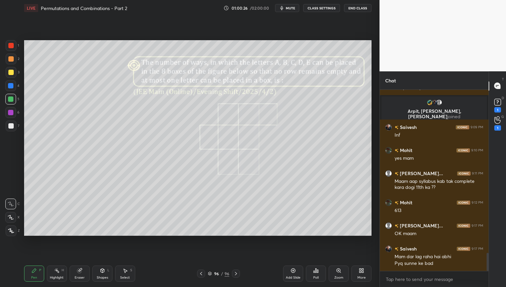
click at [202, 273] on icon at bounding box center [200, 273] width 5 height 5
click at [311, 273] on div "Poll" at bounding box center [316, 273] width 20 height 16
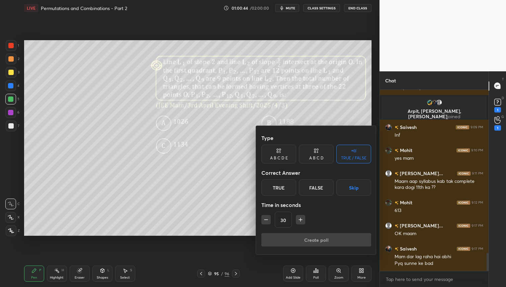
click at [282, 152] on div "A B C D E" at bounding box center [278, 154] width 35 height 19
click at [316, 153] on icon at bounding box center [315, 150] width 5 height 7
click at [315, 189] on div "C" at bounding box center [316, 187] width 20 height 16
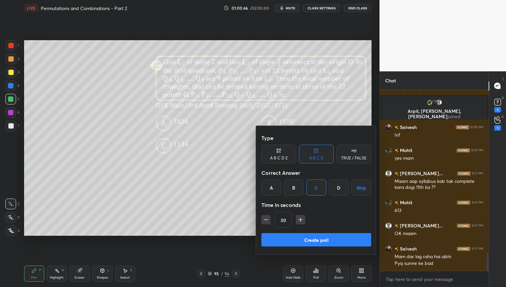
click at [283, 222] on input "30" at bounding box center [283, 220] width 16 height 16
type input "120"
click at [323, 239] on button "Create poll" at bounding box center [316, 239] width 110 height 13
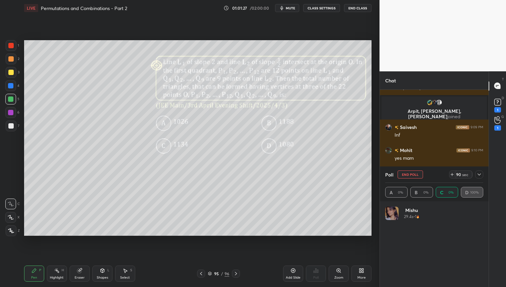
scroll to position [78, 96]
drag, startPoint x: 480, startPoint y: 174, endPoint x: 476, endPoint y: 180, distance: 6.8
click at [479, 175] on icon at bounding box center [478, 174] width 5 height 5
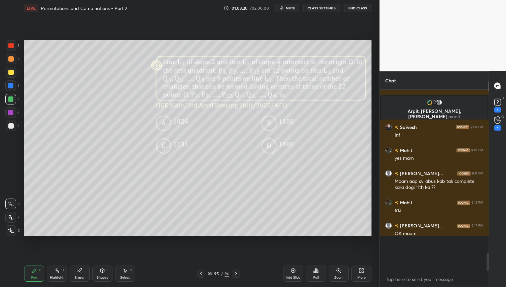
scroll to position [0, 0]
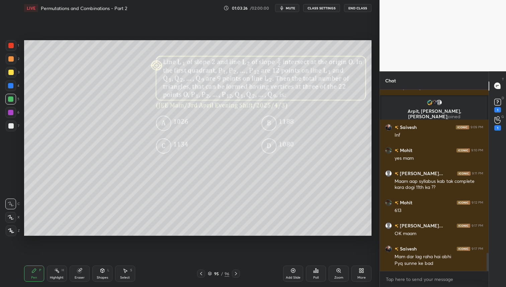
click at [12, 58] on div at bounding box center [10, 58] width 5 height 5
click at [11, 74] on div at bounding box center [10, 72] width 5 height 5
click at [10, 100] on div at bounding box center [10, 98] width 5 height 5
click at [12, 58] on div at bounding box center [10, 58] width 5 height 5
drag, startPoint x: 12, startPoint y: 73, endPoint x: 13, endPoint y: 77, distance: 4.7
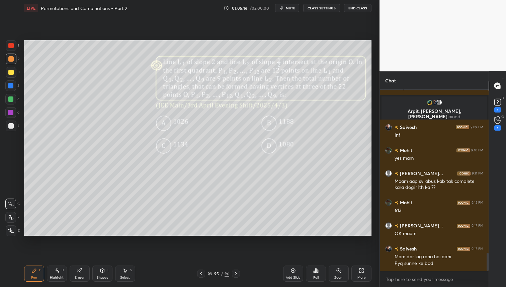
click at [12, 73] on div at bounding box center [10, 72] width 5 height 5
drag, startPoint x: 288, startPoint y: 275, endPoint x: 291, endPoint y: 277, distance: 3.6
click at [288, 276] on div "Add Slide" at bounding box center [293, 277] width 15 height 3
drag, startPoint x: 8, startPoint y: 101, endPoint x: 15, endPoint y: 93, distance: 10.7
click at [8, 101] on div at bounding box center [10, 99] width 11 height 11
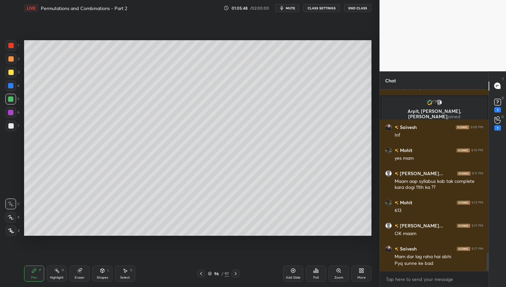
click at [202, 276] on div at bounding box center [201, 273] width 8 height 8
click at [12, 76] on div at bounding box center [11, 72] width 11 height 11
click at [79, 270] on icon at bounding box center [79, 270] width 4 height 4
click at [36, 269] on icon at bounding box center [33, 270] width 5 height 5
click at [12, 57] on div at bounding box center [10, 58] width 5 height 5
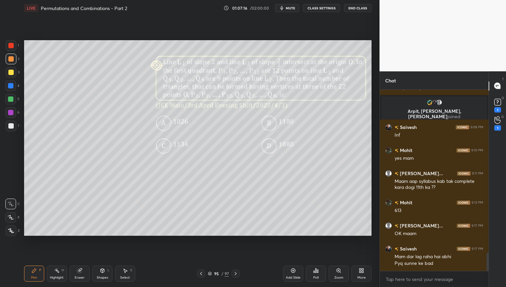
click at [13, 70] on div at bounding box center [10, 72] width 5 height 5
click at [14, 62] on div at bounding box center [11, 59] width 11 height 11
drag, startPoint x: 9, startPoint y: 97, endPoint x: 11, endPoint y: 102, distance: 5.3
click at [10, 98] on div at bounding box center [10, 98] width 5 height 5
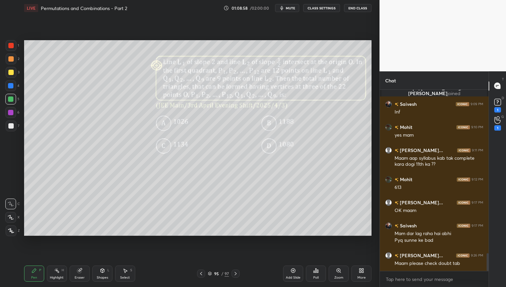
scroll to position [1677, 0]
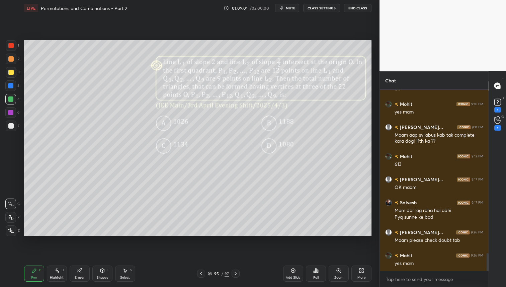
click at [200, 274] on icon at bounding box center [200, 273] width 5 height 5
click at [310, 267] on div "Poll" at bounding box center [316, 273] width 20 height 16
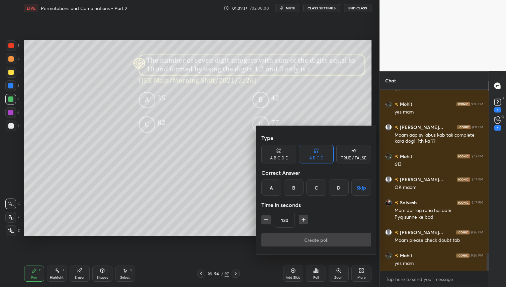
drag, startPoint x: 332, startPoint y: 183, endPoint x: 329, endPoint y: 198, distance: 15.4
click at [332, 183] on div "D" at bounding box center [339, 187] width 20 height 16
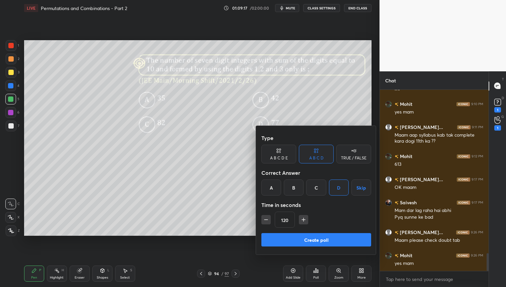
click at [314, 229] on div "Type A B C D E A B C D TRUE / FALSE Correct Answer A B C D Skip Time in seconds…" at bounding box center [316, 182] width 110 height 102
click at [314, 239] on button "Create poll" at bounding box center [316, 239] width 110 height 13
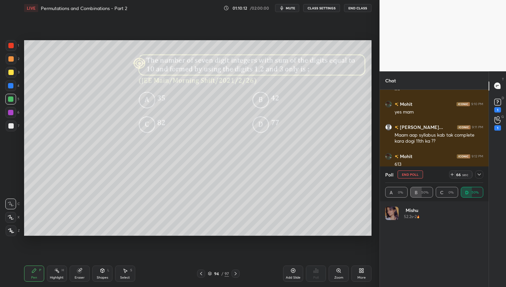
scroll to position [78, 96]
click at [479, 174] on icon at bounding box center [478, 174] width 5 height 5
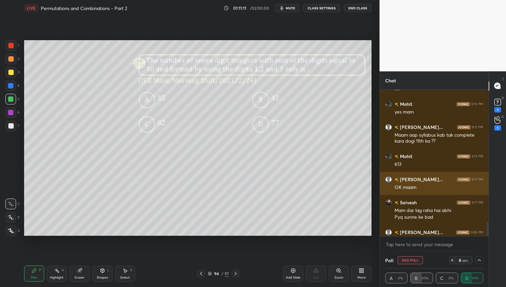
scroll to position [1712, 0]
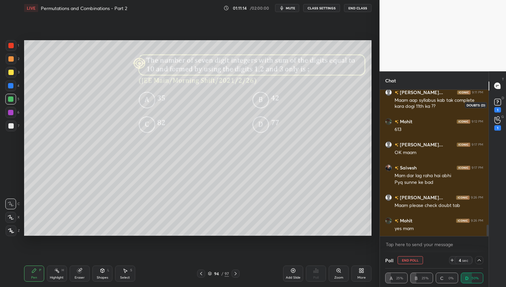
click at [496, 107] on div "1" at bounding box center [497, 109] width 7 height 5
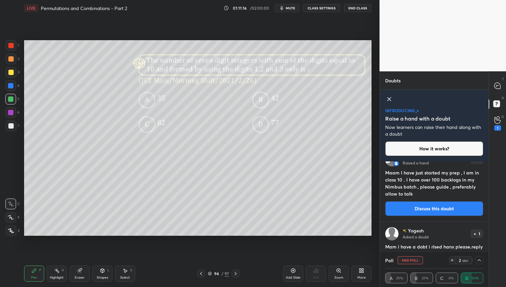
scroll to position [9, 0]
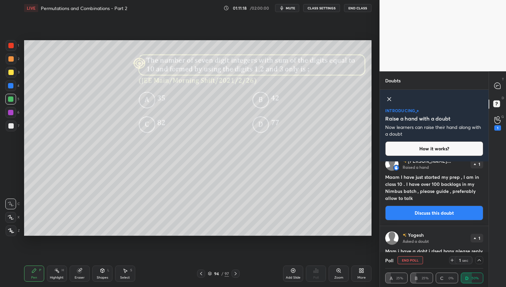
click at [388, 97] on icon at bounding box center [389, 99] width 8 height 8
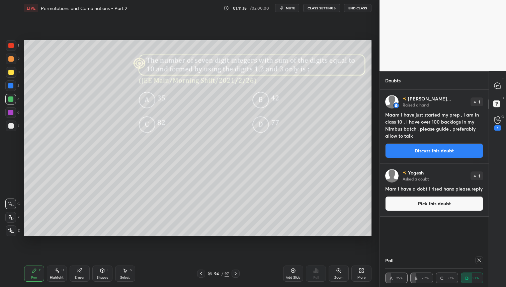
scroll to position [0, 0]
click at [498, 122] on icon at bounding box center [497, 120] width 6 height 8
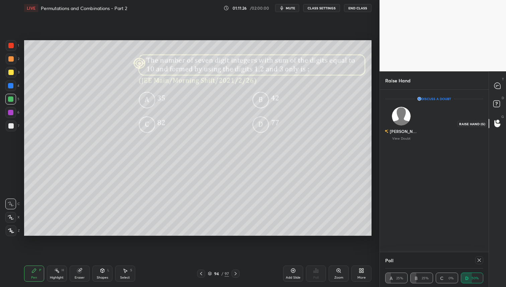
scroll to position [2, 2]
click at [501, 85] on div at bounding box center [497, 86] width 13 height 12
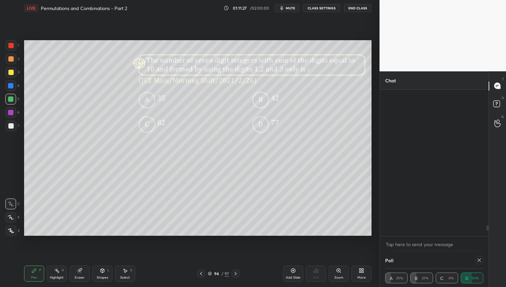
scroll to position [144, 107]
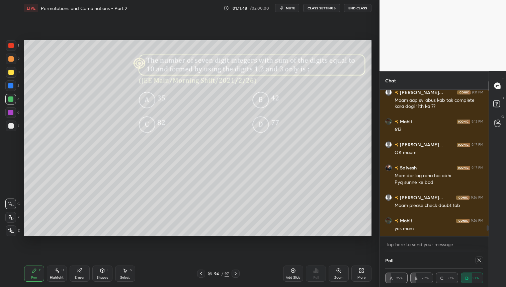
drag, startPoint x: 11, startPoint y: 72, endPoint x: 12, endPoint y: 79, distance: 7.1
click at [11, 72] on div at bounding box center [10, 72] width 5 height 5
drag, startPoint x: 12, startPoint y: 59, endPoint x: 13, endPoint y: 84, distance: 25.1
click at [12, 59] on div at bounding box center [10, 58] width 5 height 5
drag, startPoint x: 13, startPoint y: 73, endPoint x: 17, endPoint y: 77, distance: 5.4
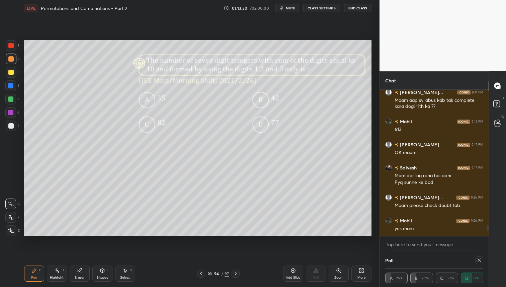
click at [12, 73] on div at bounding box center [10, 72] width 5 height 5
drag, startPoint x: 12, startPoint y: 59, endPoint x: 13, endPoint y: 74, distance: 15.1
click at [12, 59] on div at bounding box center [10, 58] width 5 height 5
click at [292, 270] on icon at bounding box center [293, 270] width 2 height 2
click at [10, 99] on div at bounding box center [10, 98] width 5 height 5
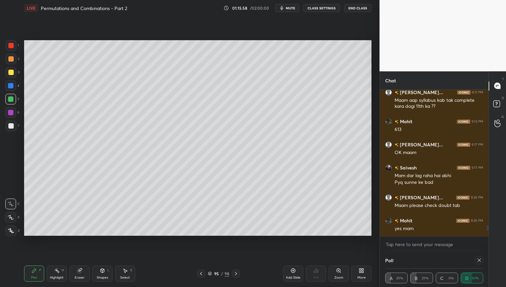
click at [13, 56] on div at bounding box center [11, 59] width 11 height 11
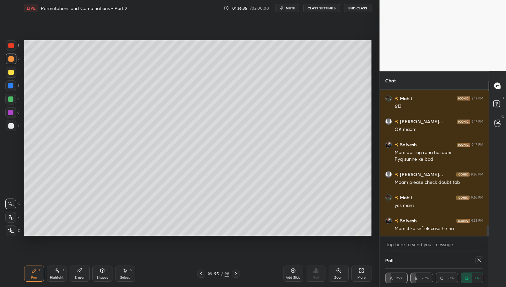
scroll to position [1879, 0]
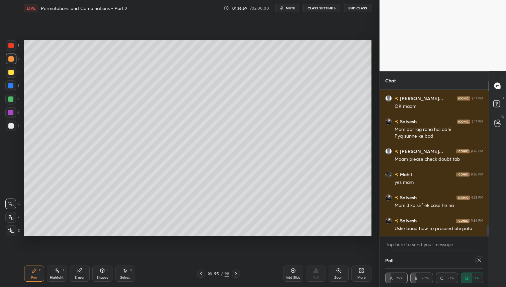
drag, startPoint x: 14, startPoint y: 72, endPoint x: 15, endPoint y: 82, distance: 10.4
click at [14, 72] on div at bounding box center [11, 72] width 11 height 11
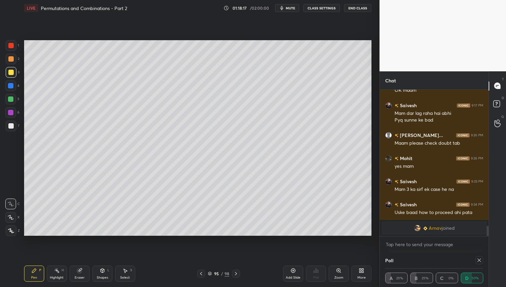
click at [344, 238] on div "Setting up your live class Poll for secs No correct answer Start poll" at bounding box center [197, 138] width 353 height 244
click at [199, 275] on icon at bounding box center [200, 273] width 5 height 5
drag, startPoint x: 237, startPoint y: 274, endPoint x: 240, endPoint y: 277, distance: 3.8
click at [237, 275] on icon at bounding box center [235, 273] width 5 height 5
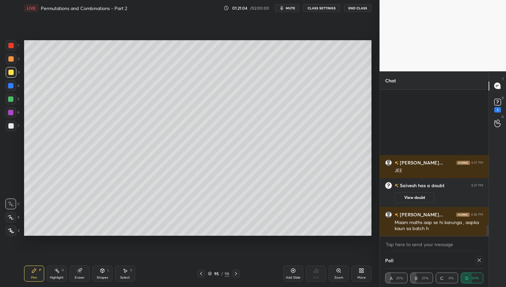
scroll to position [1806, 0]
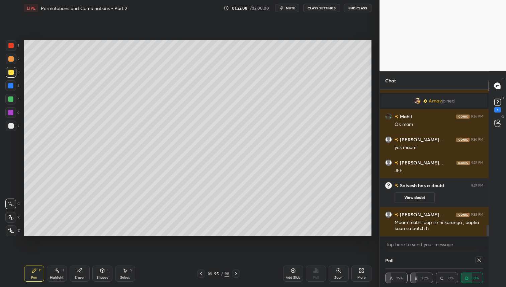
click at [235, 272] on icon at bounding box center [235, 273] width 5 height 5
click at [237, 272] on icon at bounding box center [235, 273] width 5 height 5
click at [13, 126] on div at bounding box center [11, 125] width 11 height 11
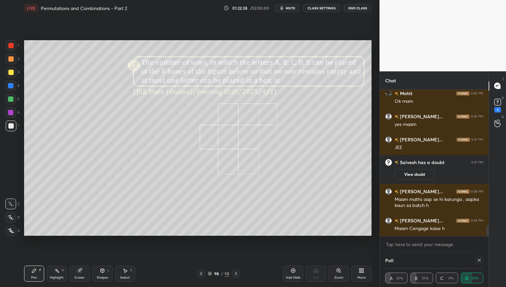
scroll to position [1852, 0]
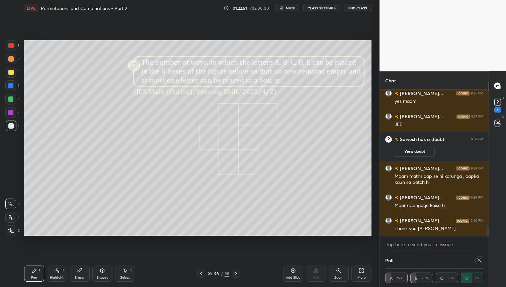
drag, startPoint x: 82, startPoint y: 268, endPoint x: 90, endPoint y: 262, distance: 9.6
click at [82, 267] on div "Eraser" at bounding box center [80, 273] width 20 height 16
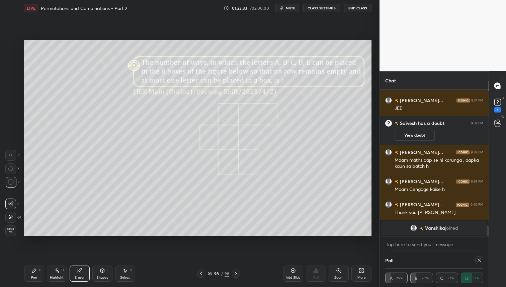
drag, startPoint x: 34, startPoint y: 275, endPoint x: 34, endPoint y: 271, distance: 4.3
click at [34, 274] on div "Pen P" at bounding box center [34, 273] width 20 height 16
click at [10, 71] on div at bounding box center [10, 72] width 5 height 5
click at [9, 127] on div at bounding box center [10, 125] width 5 height 5
click at [362, 272] on icon at bounding box center [361, 270] width 5 height 5
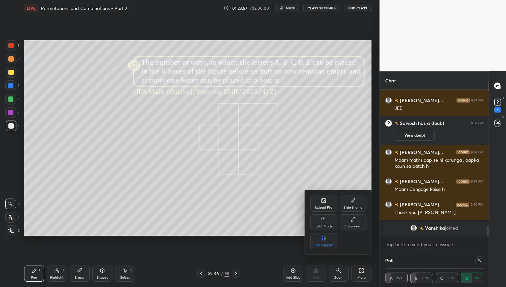
click at [363, 271] on div at bounding box center [253, 143] width 506 height 287
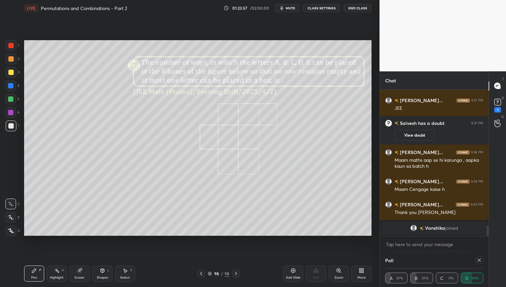
click at [320, 272] on div "Poll" at bounding box center [316, 273] width 20 height 37
click at [478, 261] on icon at bounding box center [478, 259] width 5 height 5
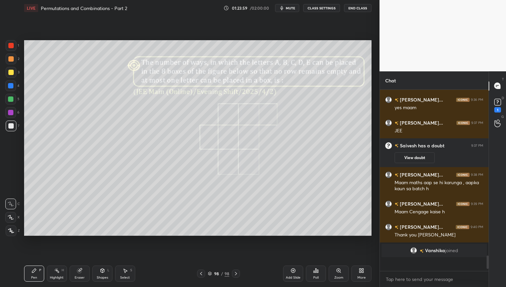
scroll to position [1833, 0]
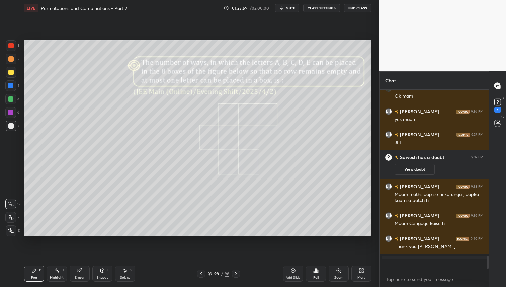
click at [317, 269] on icon at bounding box center [315, 270] width 5 height 5
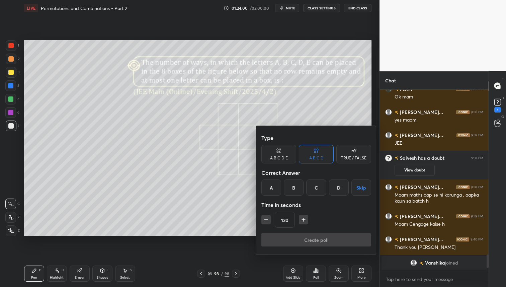
drag, startPoint x: 341, startPoint y: 187, endPoint x: 340, endPoint y: 204, distance: 17.4
click at [341, 187] on div "D" at bounding box center [339, 187] width 20 height 16
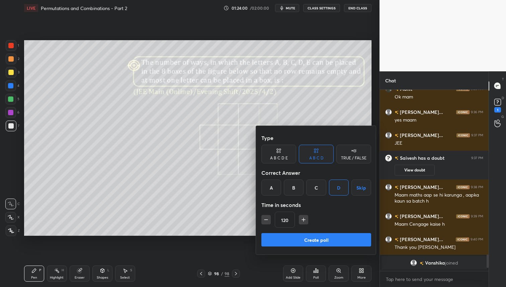
click at [318, 239] on button "Create poll" at bounding box center [316, 239] width 110 height 13
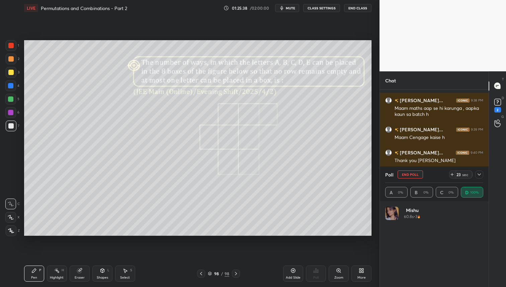
scroll to position [1884, 0]
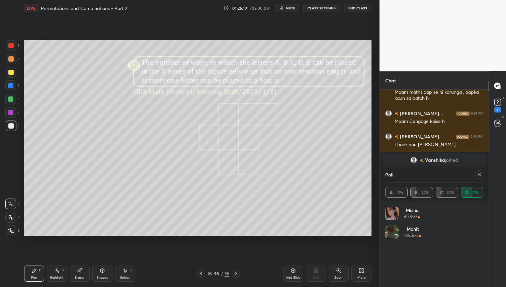
click at [480, 174] on icon at bounding box center [478, 174] width 5 height 5
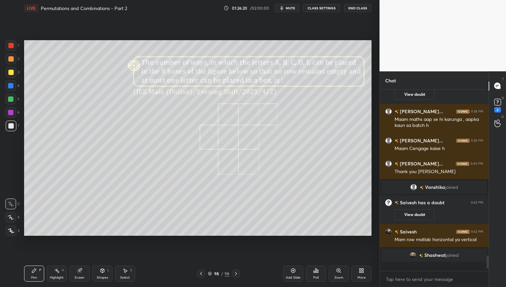
scroll to position [179, 107]
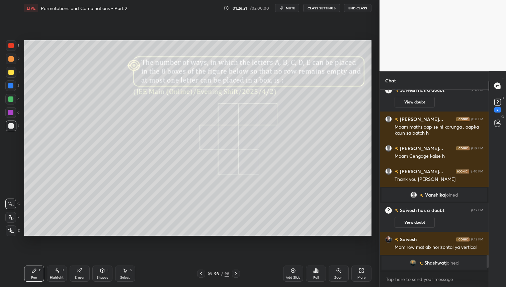
drag, startPoint x: 8, startPoint y: 75, endPoint x: 11, endPoint y: 87, distance: 12.7
click at [8, 75] on div at bounding box center [11, 72] width 11 height 11
drag, startPoint x: 10, startPoint y: 71, endPoint x: 8, endPoint y: 82, distance: 11.2
click at [10, 71] on div at bounding box center [10, 72] width 5 height 5
click at [11, 57] on div at bounding box center [10, 58] width 5 height 5
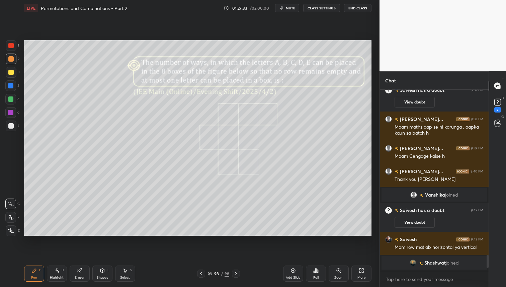
scroll to position [1858, 0]
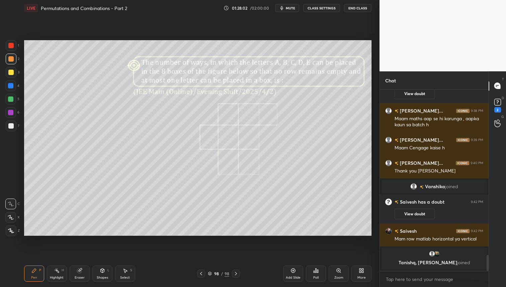
click at [9, 72] on div at bounding box center [10, 72] width 5 height 5
click at [14, 72] on div at bounding box center [11, 72] width 11 height 11
click at [11, 102] on div at bounding box center [10, 99] width 11 height 11
click at [76, 270] on div "Eraser" at bounding box center [80, 273] width 20 height 16
click at [33, 277] on div "Pen" at bounding box center [34, 277] width 6 height 3
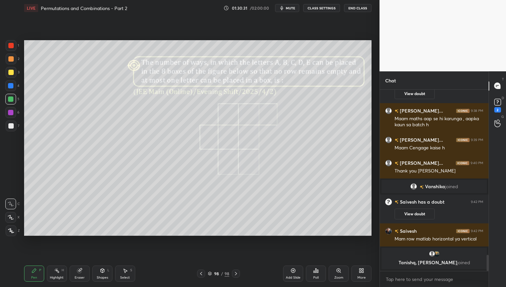
click at [18, 74] on div "3" at bounding box center [13, 72] width 14 height 11
click at [202, 274] on icon at bounding box center [200, 273] width 5 height 5
click at [201, 273] on icon at bounding box center [200, 273] width 5 height 5
click at [201, 272] on icon at bounding box center [201, 273] width 2 height 3
click at [201, 273] on icon at bounding box center [200, 273] width 5 height 5
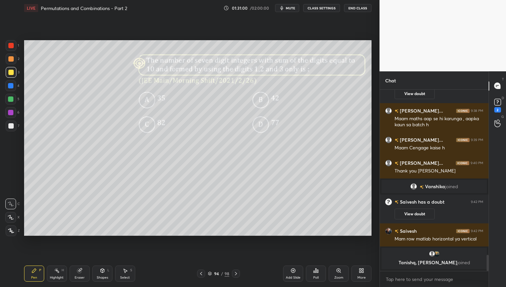
click at [202, 273] on icon at bounding box center [200, 273] width 5 height 5
click at [239, 272] on div at bounding box center [236, 273] width 8 height 8
click at [200, 274] on icon at bounding box center [200, 273] width 5 height 5
click at [313, 270] on div "Poll" at bounding box center [316, 273] width 20 height 16
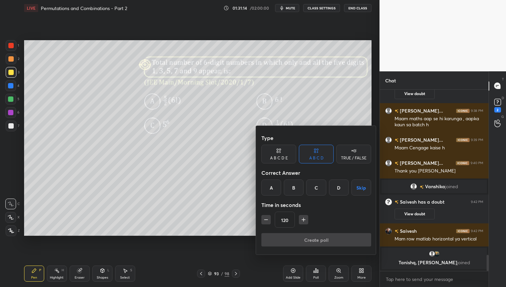
click at [277, 187] on div "A" at bounding box center [271, 187] width 20 height 16
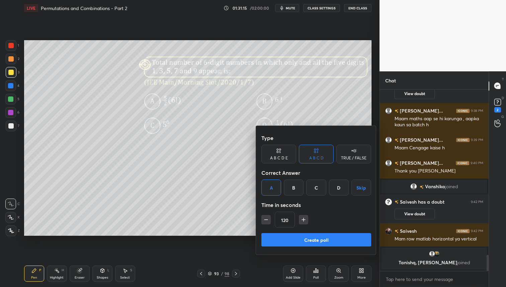
click at [314, 240] on button "Create poll" at bounding box center [316, 239] width 110 height 13
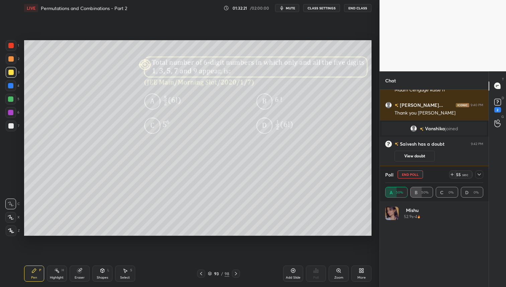
scroll to position [1926, 0]
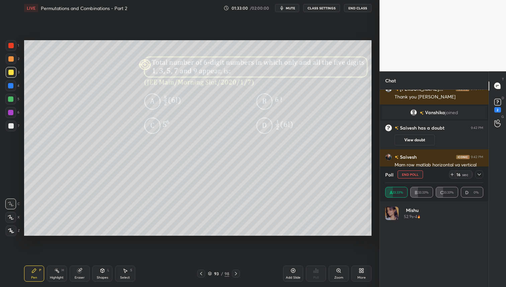
click at [478, 175] on icon at bounding box center [478, 174] width 5 height 5
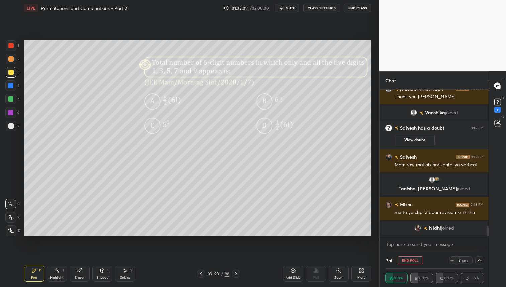
scroll to position [1942, 0]
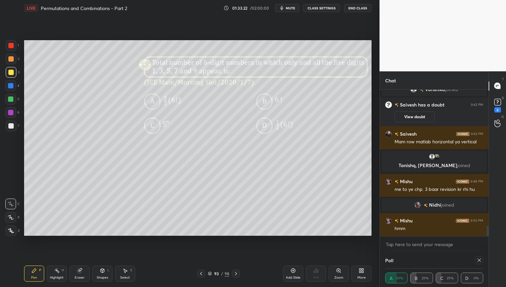
click at [11, 74] on div at bounding box center [10, 72] width 5 height 5
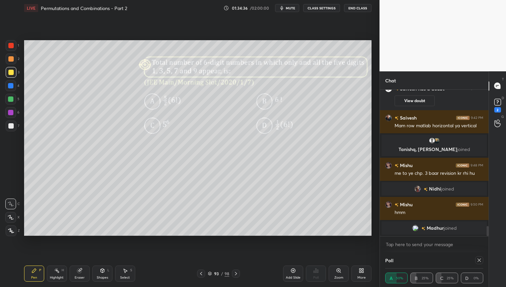
click at [201, 273] on icon at bounding box center [200, 273] width 5 height 5
drag, startPoint x: 479, startPoint y: 261, endPoint x: 479, endPoint y: 268, distance: 6.4
click at [479, 261] on icon at bounding box center [478, 259] width 5 height 5
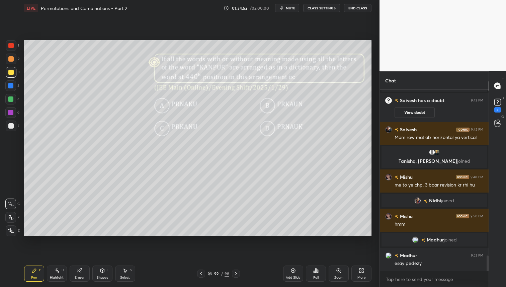
scroll to position [1956, 0]
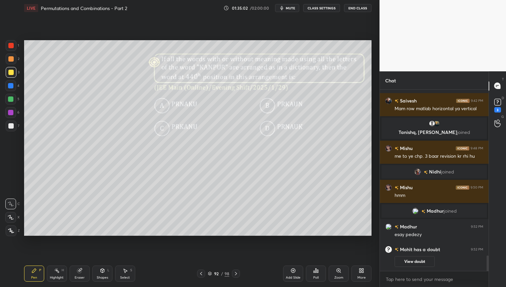
click at [318, 271] on icon at bounding box center [315, 270] width 5 height 5
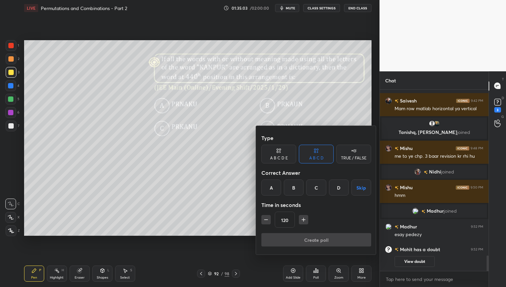
drag, startPoint x: 294, startPoint y: 188, endPoint x: 308, endPoint y: 215, distance: 30.8
click at [294, 188] on div "B" at bounding box center [294, 187] width 20 height 16
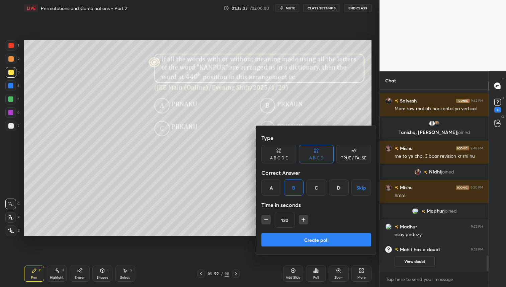
click at [309, 240] on button "Create poll" at bounding box center [316, 239] width 110 height 13
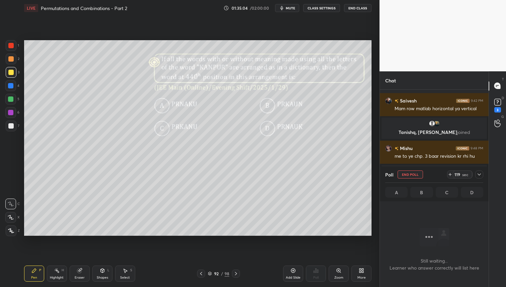
scroll to position [162, 107]
click at [498, 103] on rect at bounding box center [497, 102] width 6 height 6
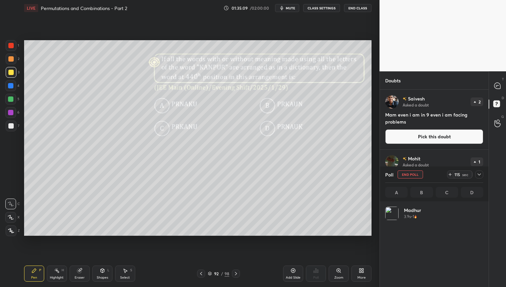
drag, startPoint x: 478, startPoint y: 174, endPoint x: 476, endPoint y: 180, distance: 6.5
click at [478, 174] on icon at bounding box center [478, 174] width 5 height 5
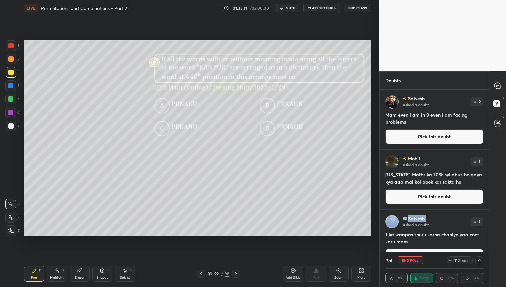
drag, startPoint x: 445, startPoint y: 215, endPoint x: 452, endPoint y: 194, distance: 22.5
click at [446, 201] on div "Saivesh Asked a doubt 2 Mam even i am in 9 even i am facing problems Pick this …" at bounding box center [434, 222] width 109 height 264
drag, startPoint x: 451, startPoint y: 171, endPoint x: 452, endPoint y: 162, distance: 9.4
click at [451, 156] on div "[PERSON_NAME] Asked a doubt 1 [US_STATE] Maths ka 70% syllabus ho gaya kya aab …" at bounding box center [434, 180] width 109 height 60
click at [453, 169] on div "[PERSON_NAME] Asked a doubt 1 [US_STATE] Maths ka 70% syllabus ho gaya kya aab …" at bounding box center [434, 180] width 109 height 60
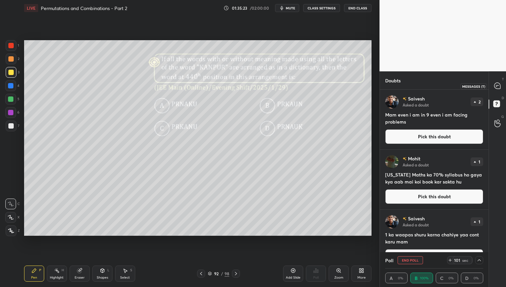
click at [491, 82] on div at bounding box center [497, 86] width 13 height 12
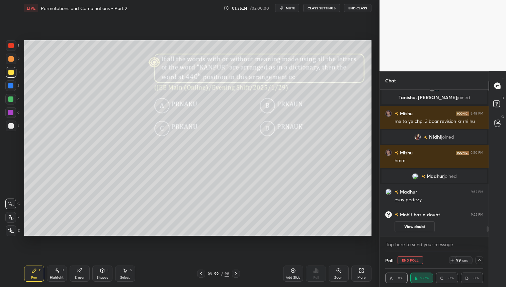
click at [479, 260] on div at bounding box center [479, 260] width 8 height 8
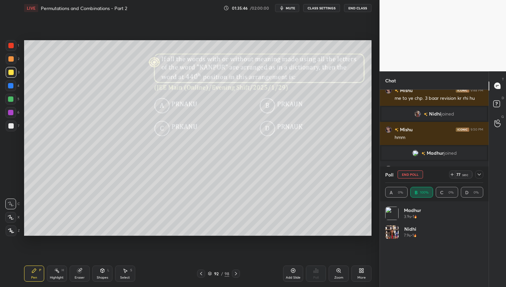
click at [480, 176] on icon at bounding box center [478, 174] width 5 height 5
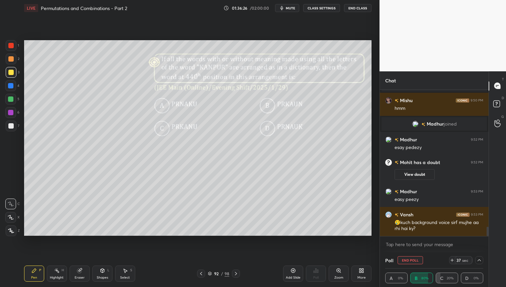
scroll to position [2119, 0]
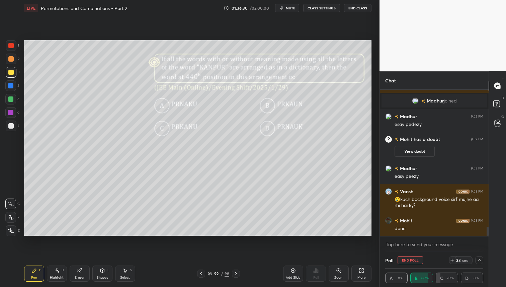
click at [478, 258] on icon at bounding box center [478, 259] width 5 height 5
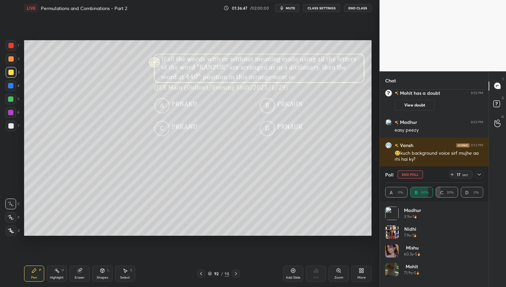
scroll to position [2188, 0]
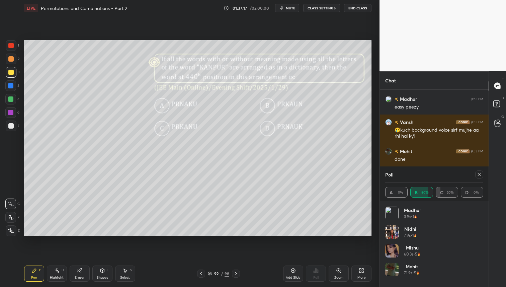
click at [78, 277] on div "Eraser" at bounding box center [80, 277] width 10 height 3
drag, startPoint x: 35, startPoint y: 273, endPoint x: 38, endPoint y: 270, distance: 3.6
click at [36, 272] on div "Pen P" at bounding box center [34, 273] width 20 height 16
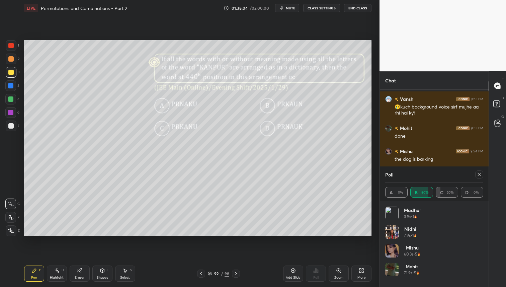
scroll to position [2234, 0]
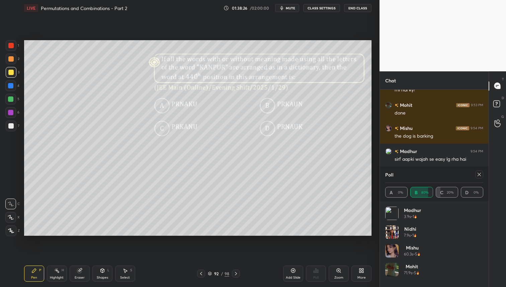
click at [477, 174] on icon at bounding box center [478, 174] width 5 height 5
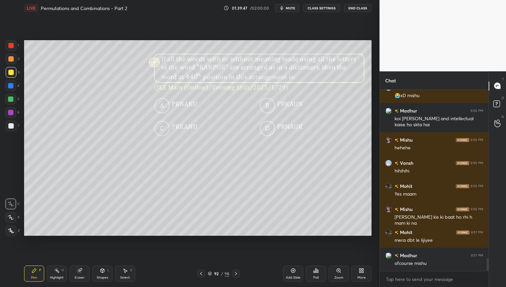
scroll to position [2390, 0]
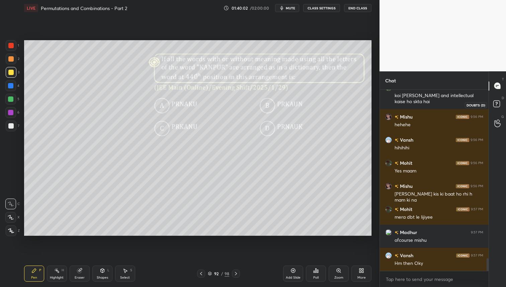
click at [498, 105] on rect at bounding box center [496, 103] width 6 height 6
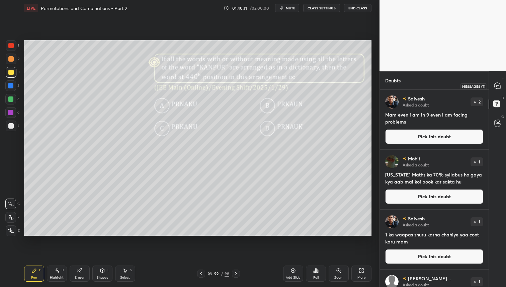
drag, startPoint x: 500, startPoint y: 88, endPoint x: 495, endPoint y: 102, distance: 14.8
click at [500, 88] on icon at bounding box center [497, 86] width 6 height 6
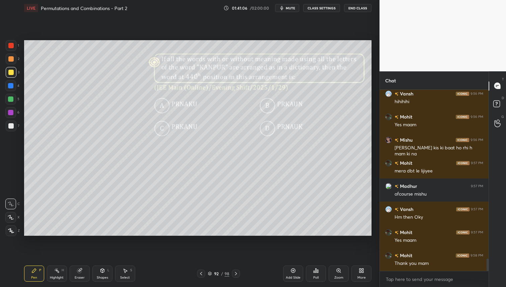
scroll to position [2459, 0]
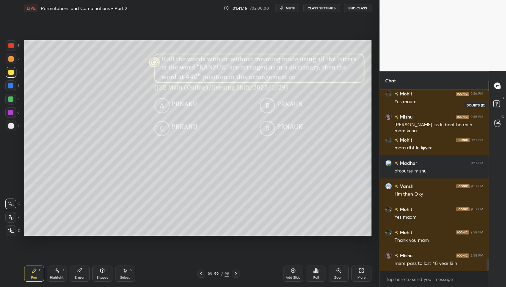
click at [496, 102] on rect at bounding box center [496, 103] width 6 height 6
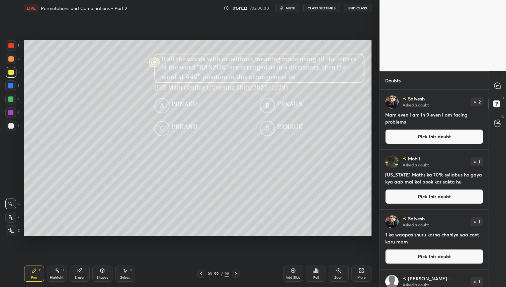
click at [498, 85] on icon at bounding box center [497, 85] width 7 height 7
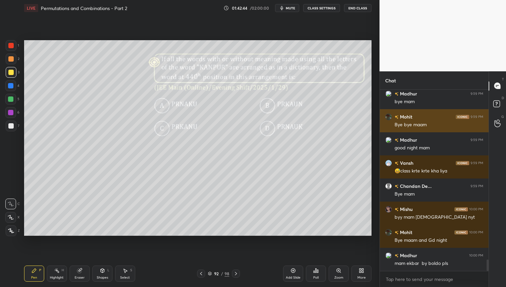
scroll to position [2690, 0]
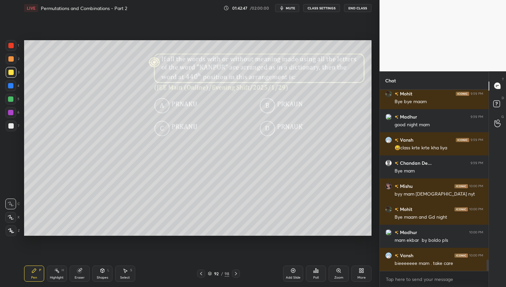
click at [354, 9] on button "End Class" at bounding box center [357, 8] width 27 height 8
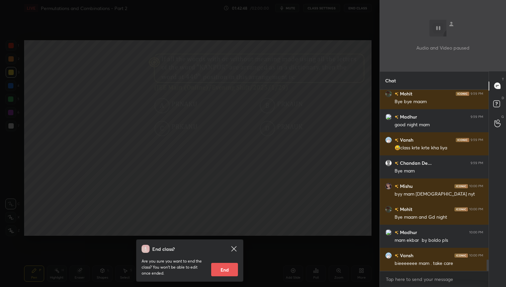
drag, startPoint x: 227, startPoint y: 270, endPoint x: 242, endPoint y: 269, distance: 15.4
click at [227, 270] on button "End" at bounding box center [224, 269] width 27 height 13
type textarea "x"
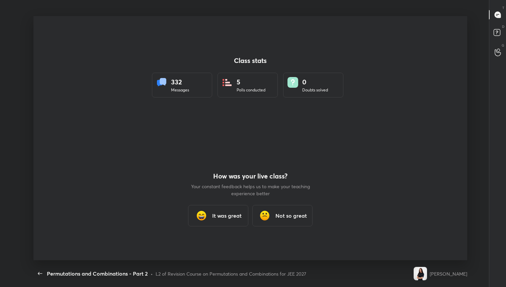
scroll to position [33209, 32955]
